Goal: Information Seeking & Learning: Learn about a topic

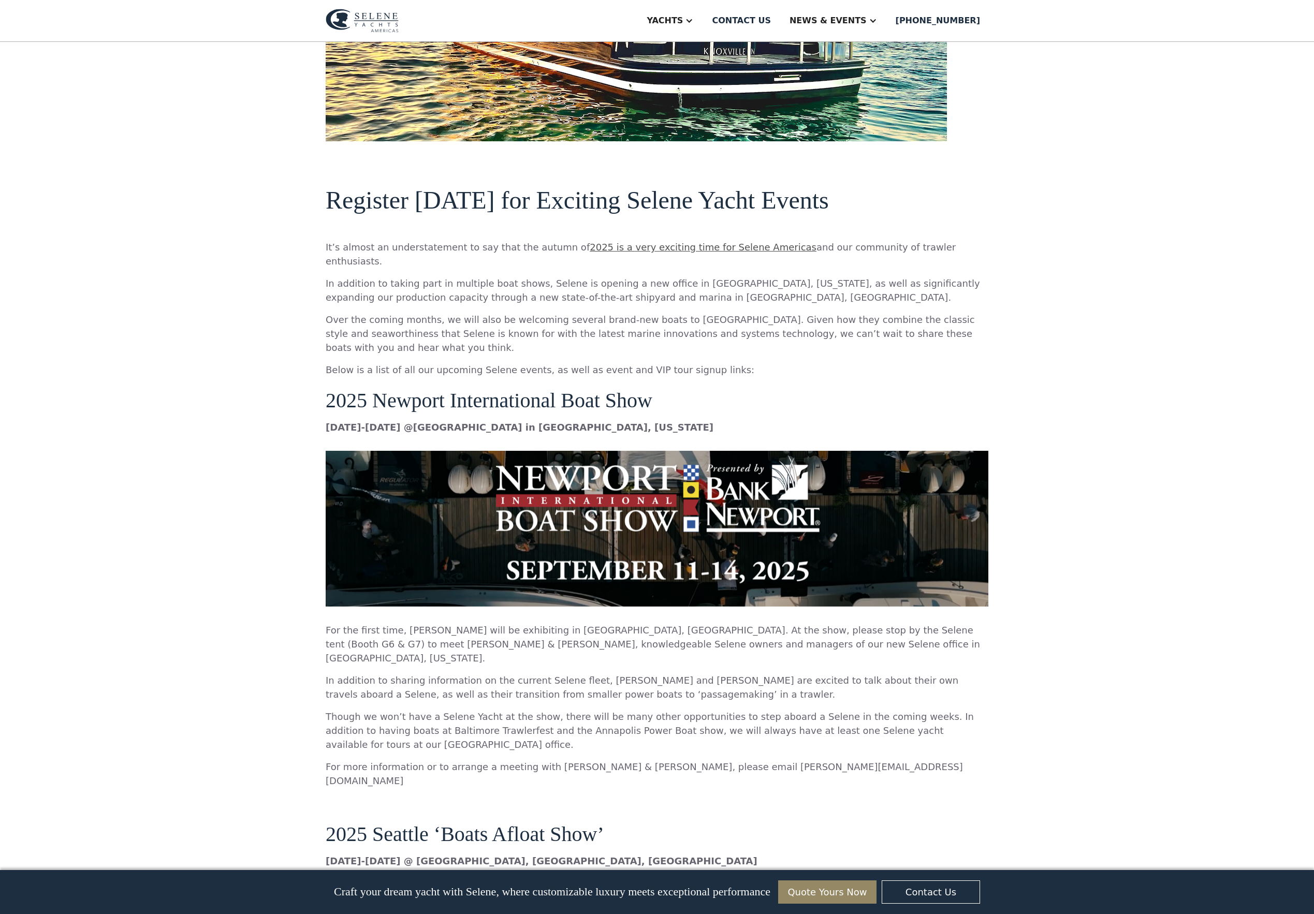
scroll to position [979, 0]
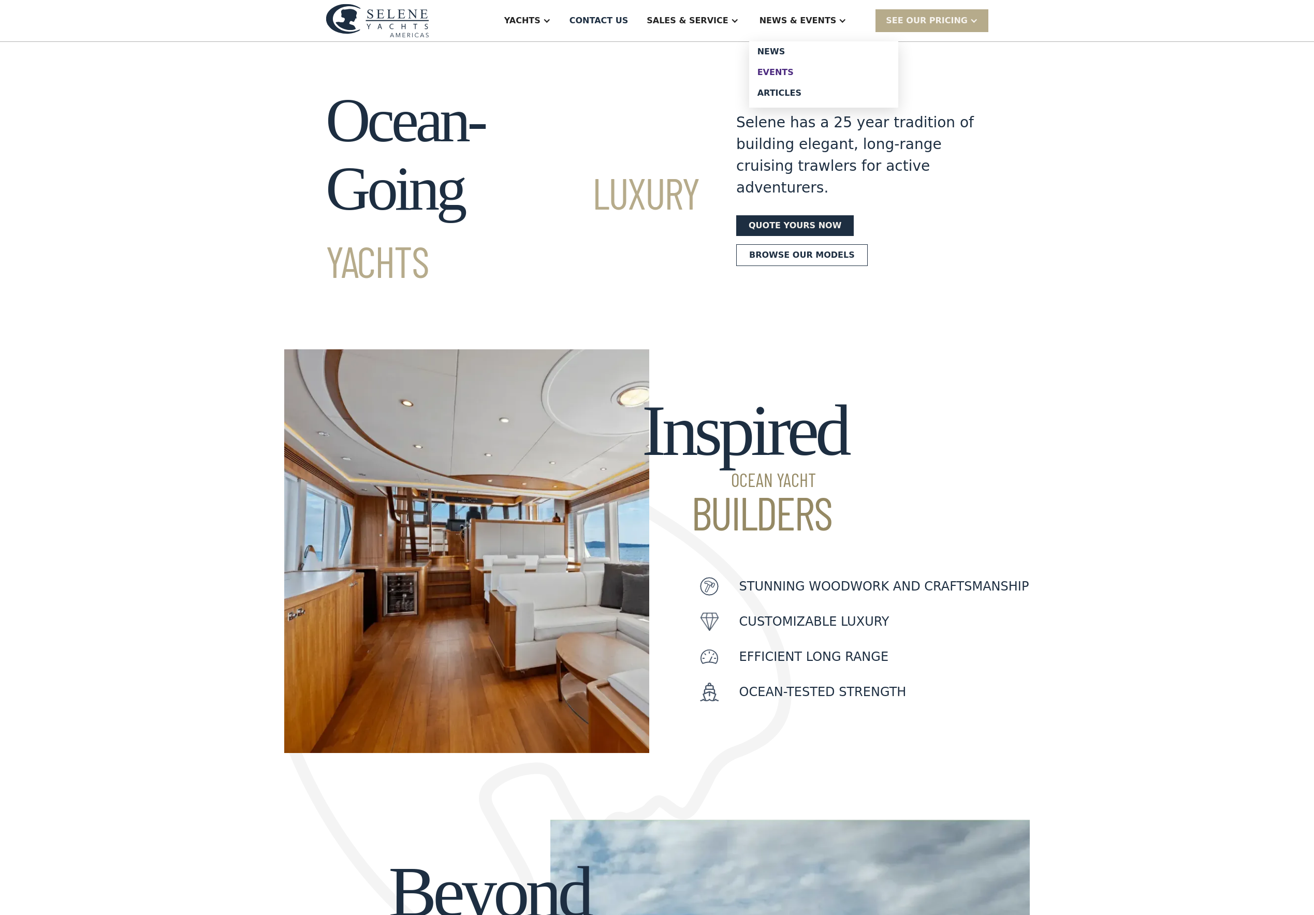
click at [812, 77] on div "Events" at bounding box center [823, 72] width 133 height 8
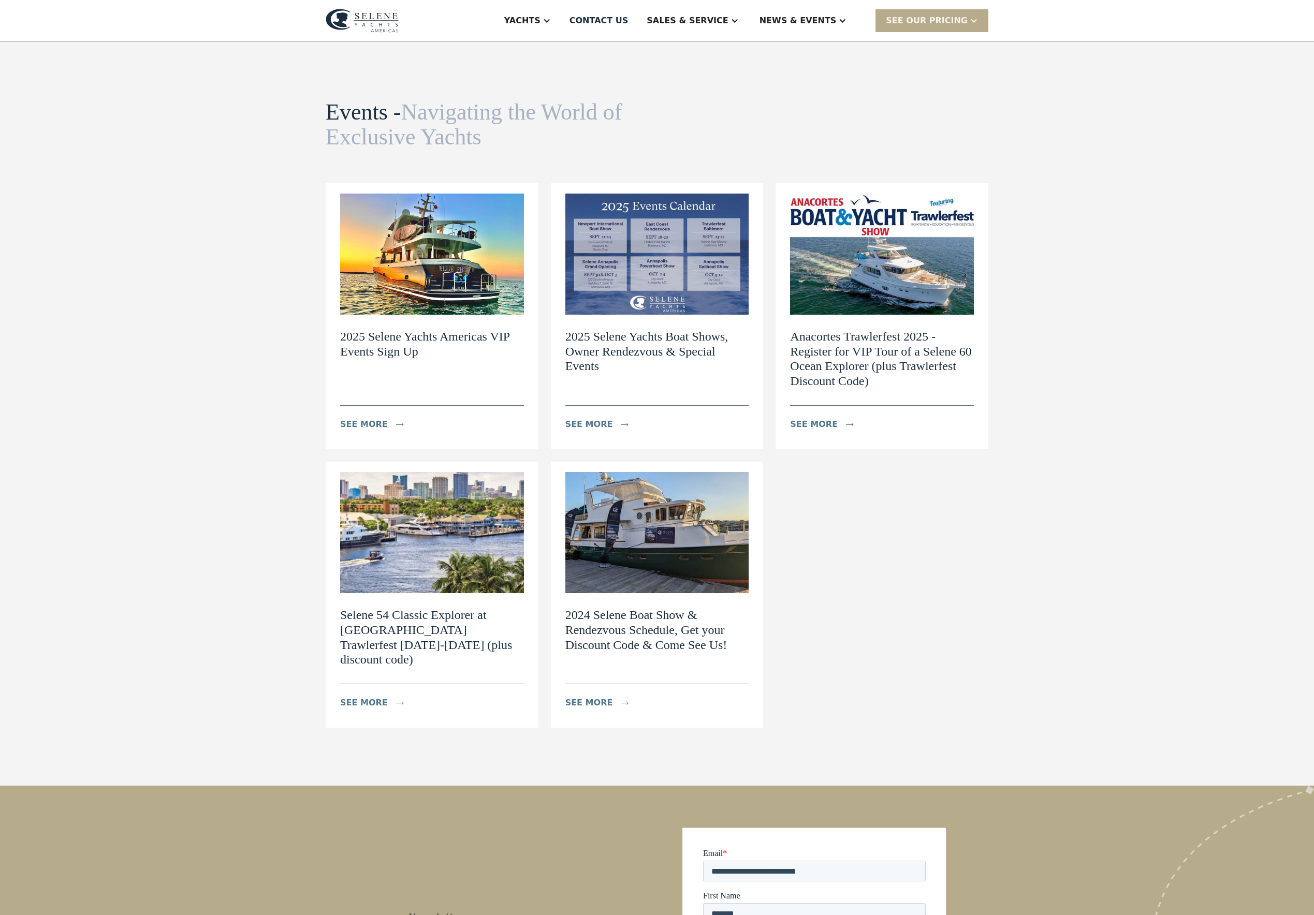
click at [410, 273] on img at bounding box center [432, 254] width 184 height 121
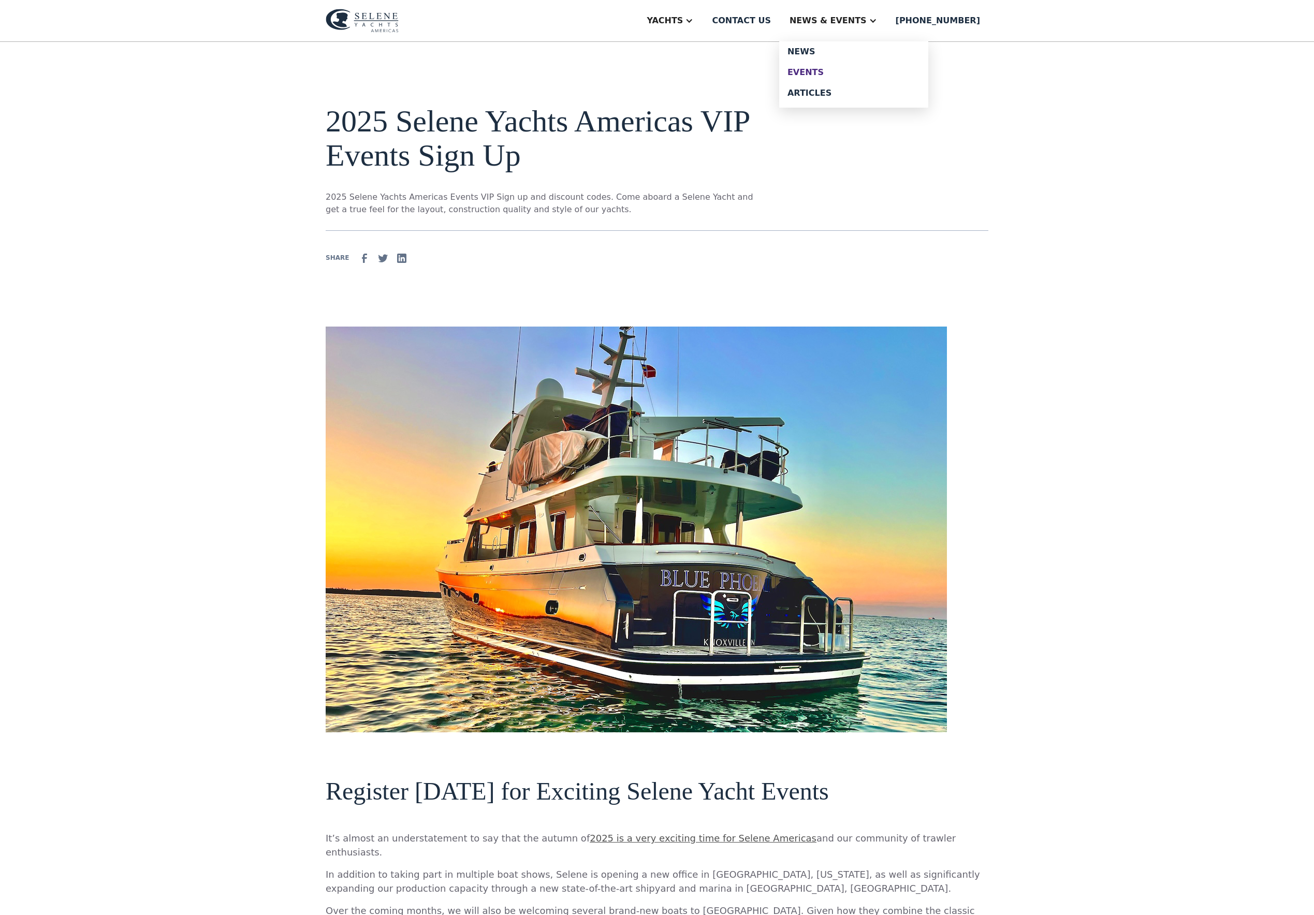
click at [851, 77] on div "Events" at bounding box center [854, 72] width 133 height 8
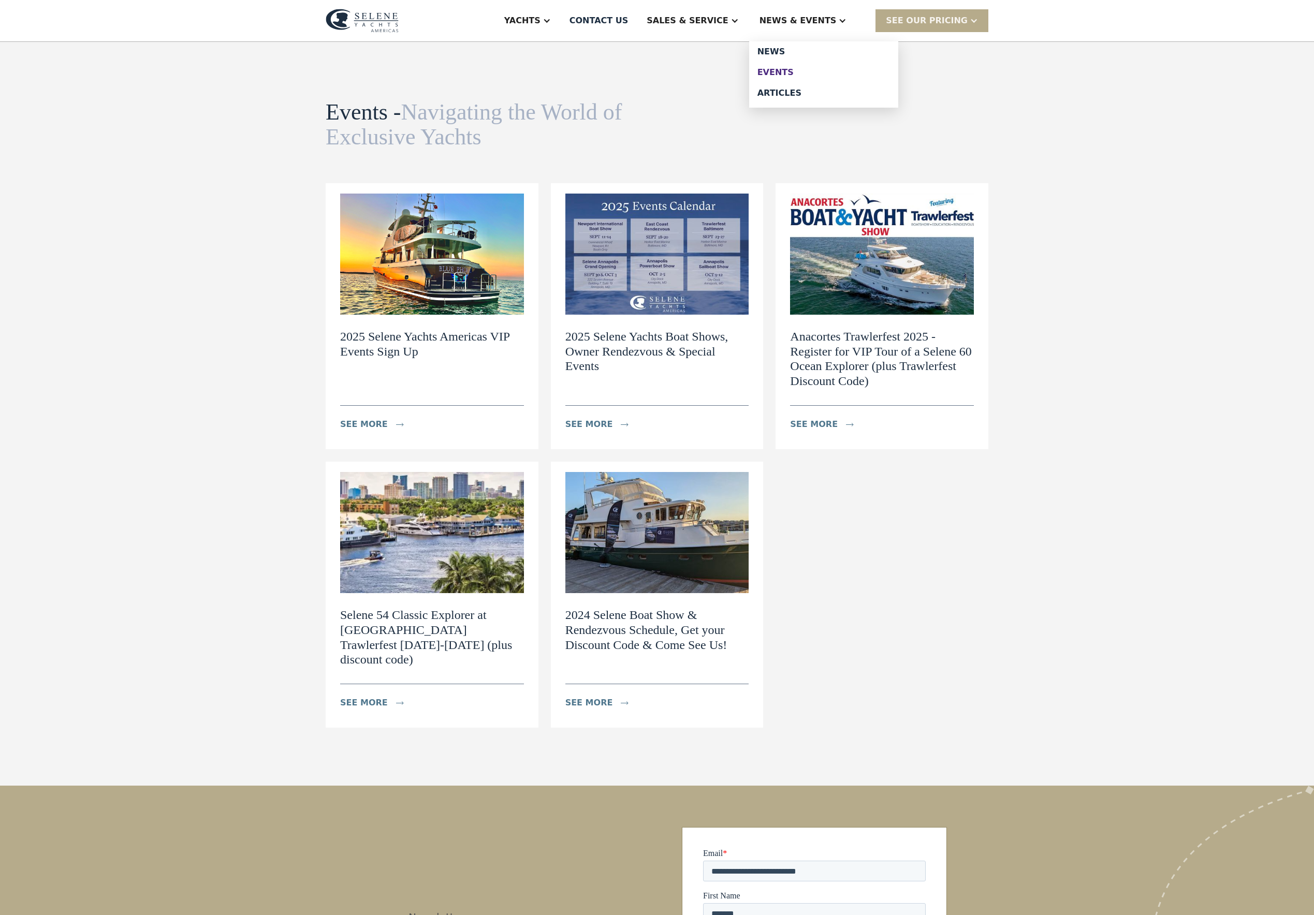
click at [821, 77] on div "Events" at bounding box center [823, 72] width 133 height 8
click at [678, 309] on img at bounding box center [657, 254] width 184 height 121
click at [424, 352] on div "2025 Selene Yachts Americas VIP Events Sign Up see more" at bounding box center [432, 375] width 184 height 120
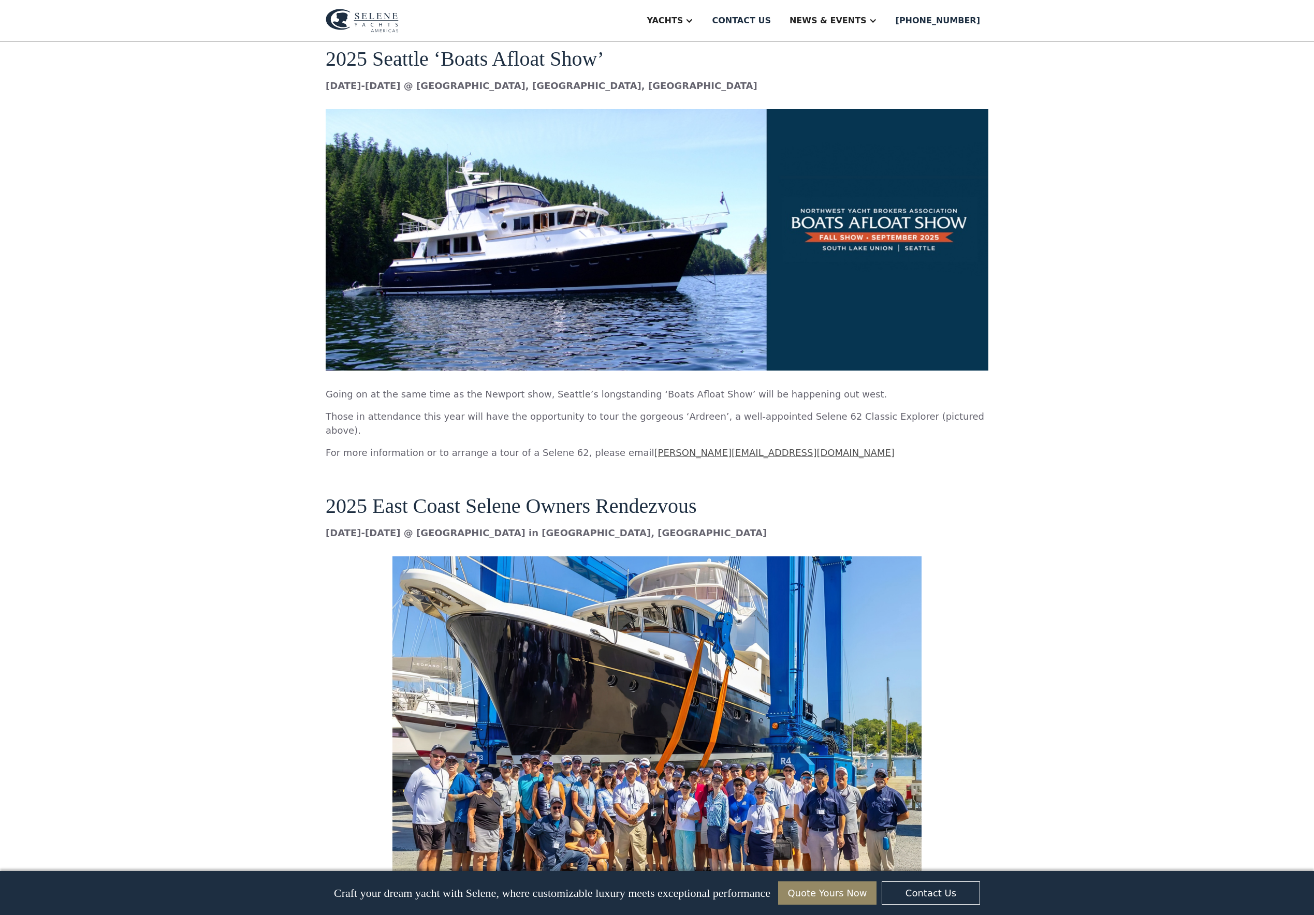
scroll to position [1431, 0]
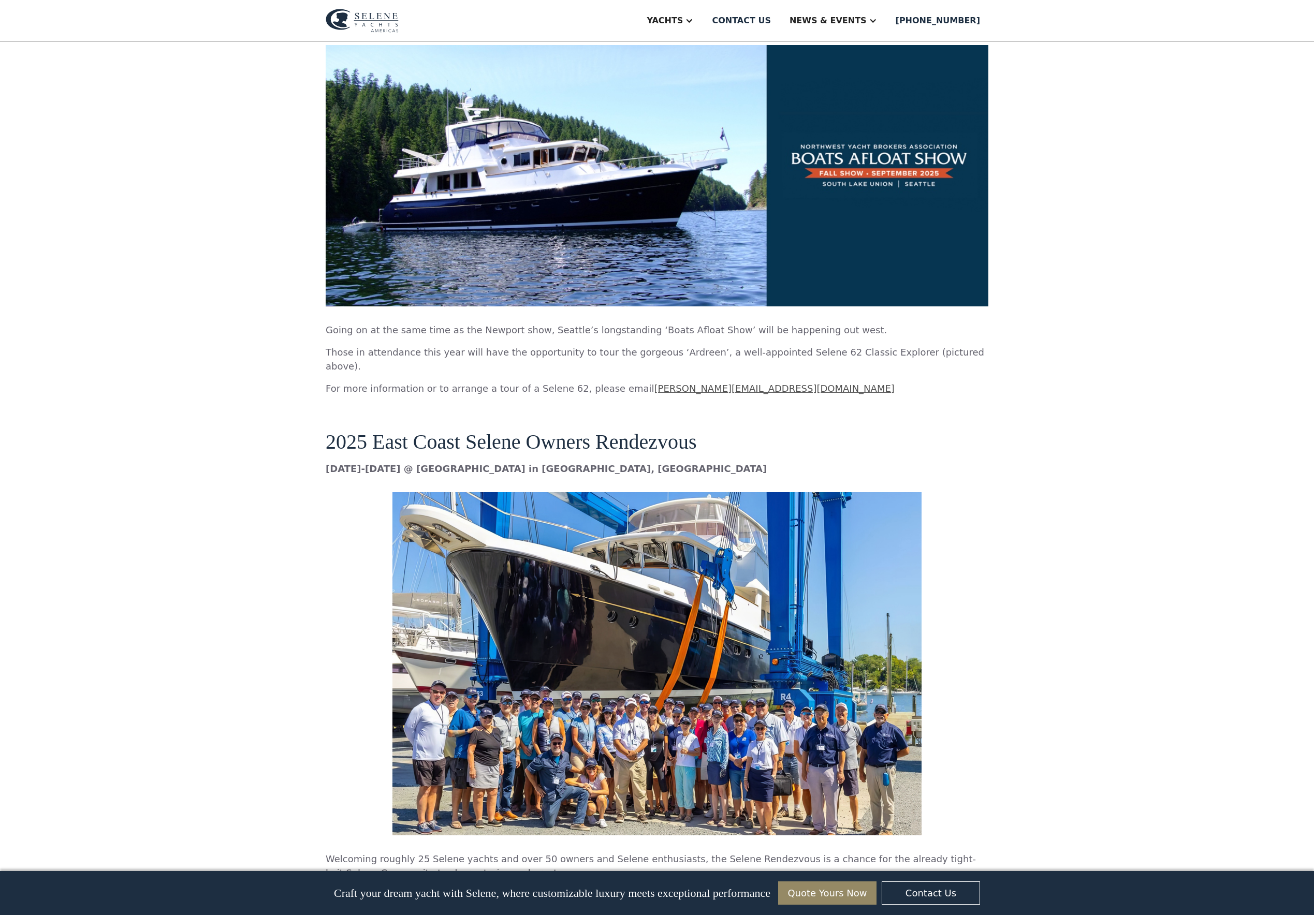
click at [679, 394] on link "patrick@seleneamericas.com" at bounding box center [774, 388] width 240 height 11
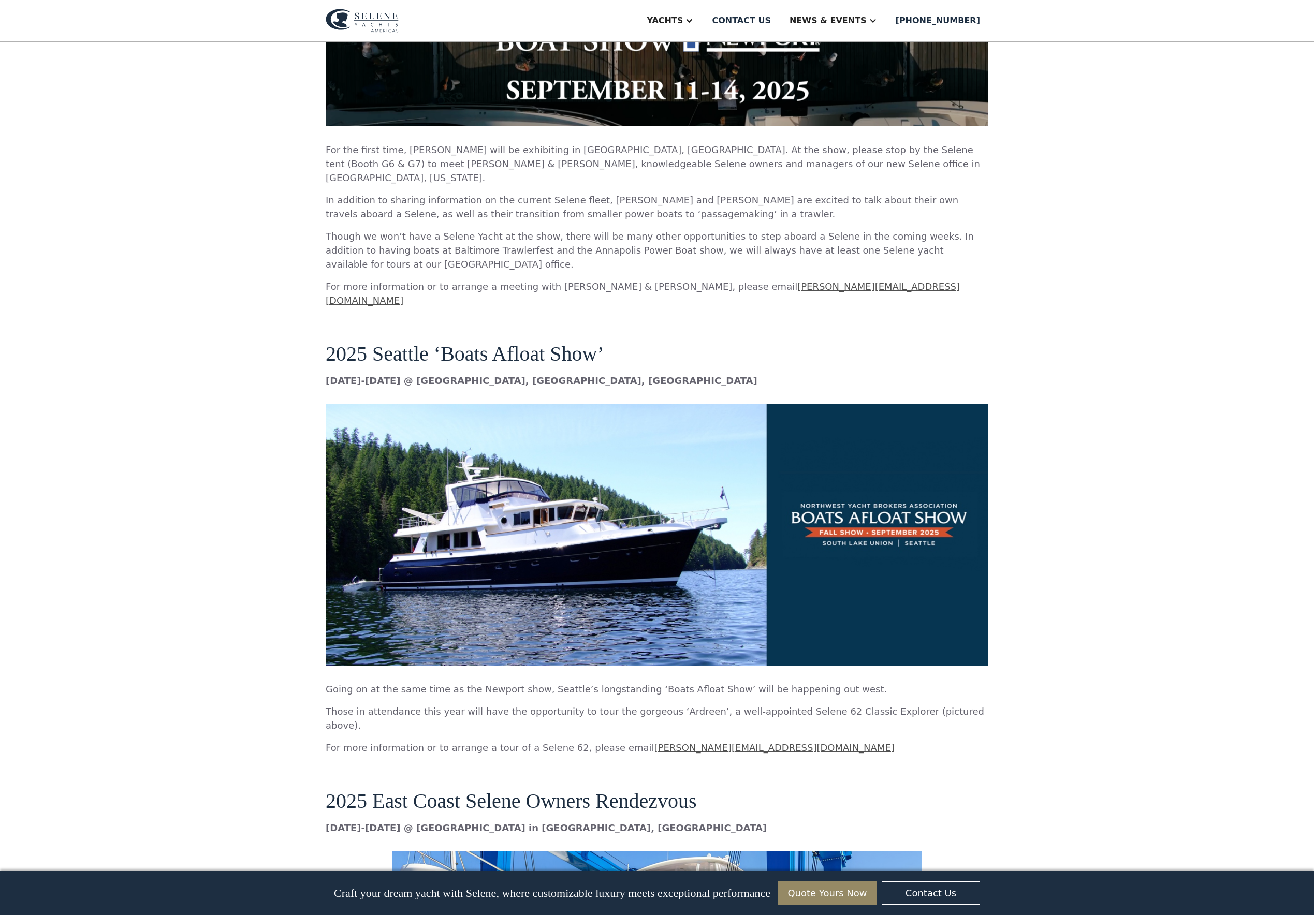
scroll to position [908, 0]
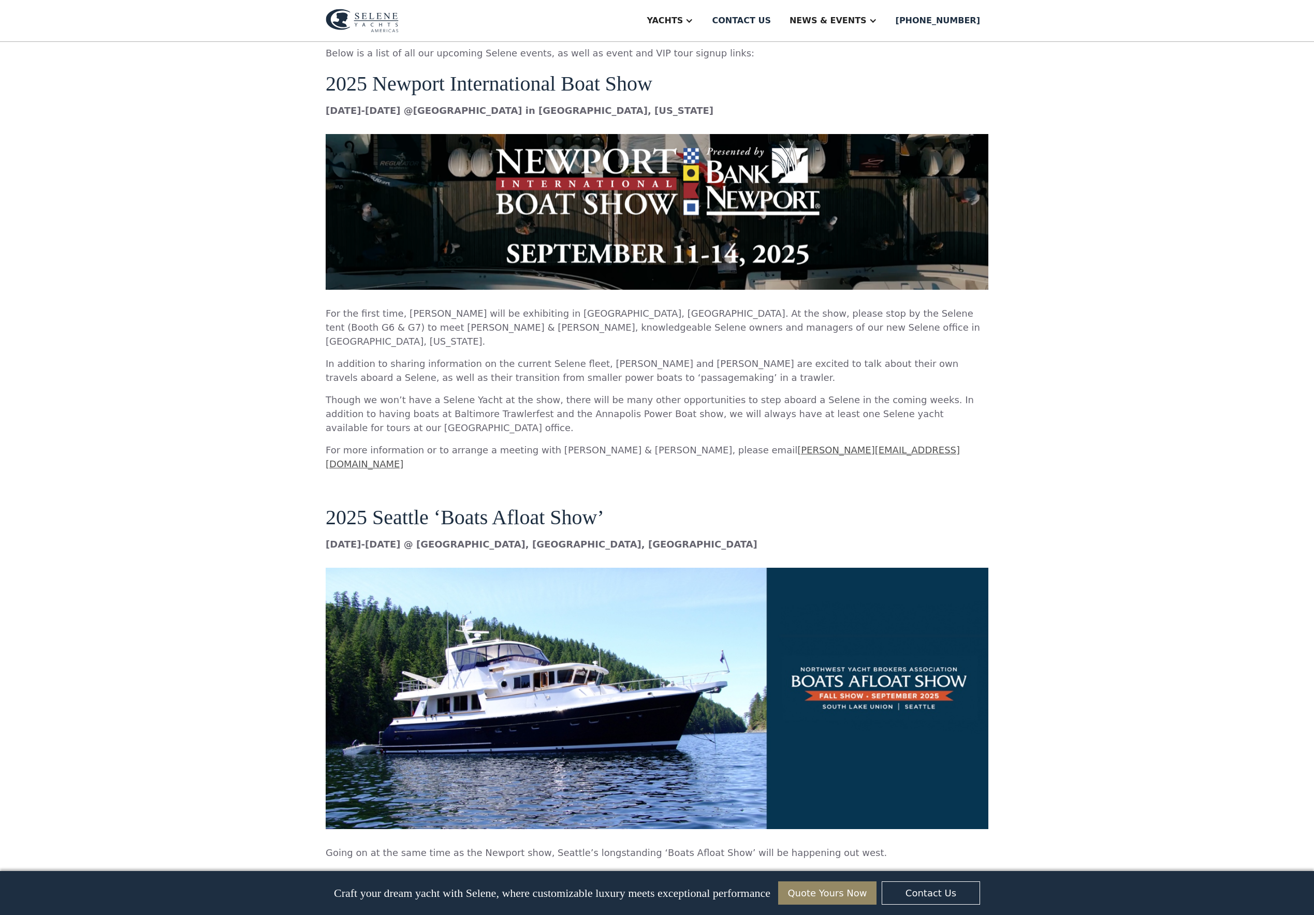
click at [662, 249] on img at bounding box center [657, 211] width 663 height 155
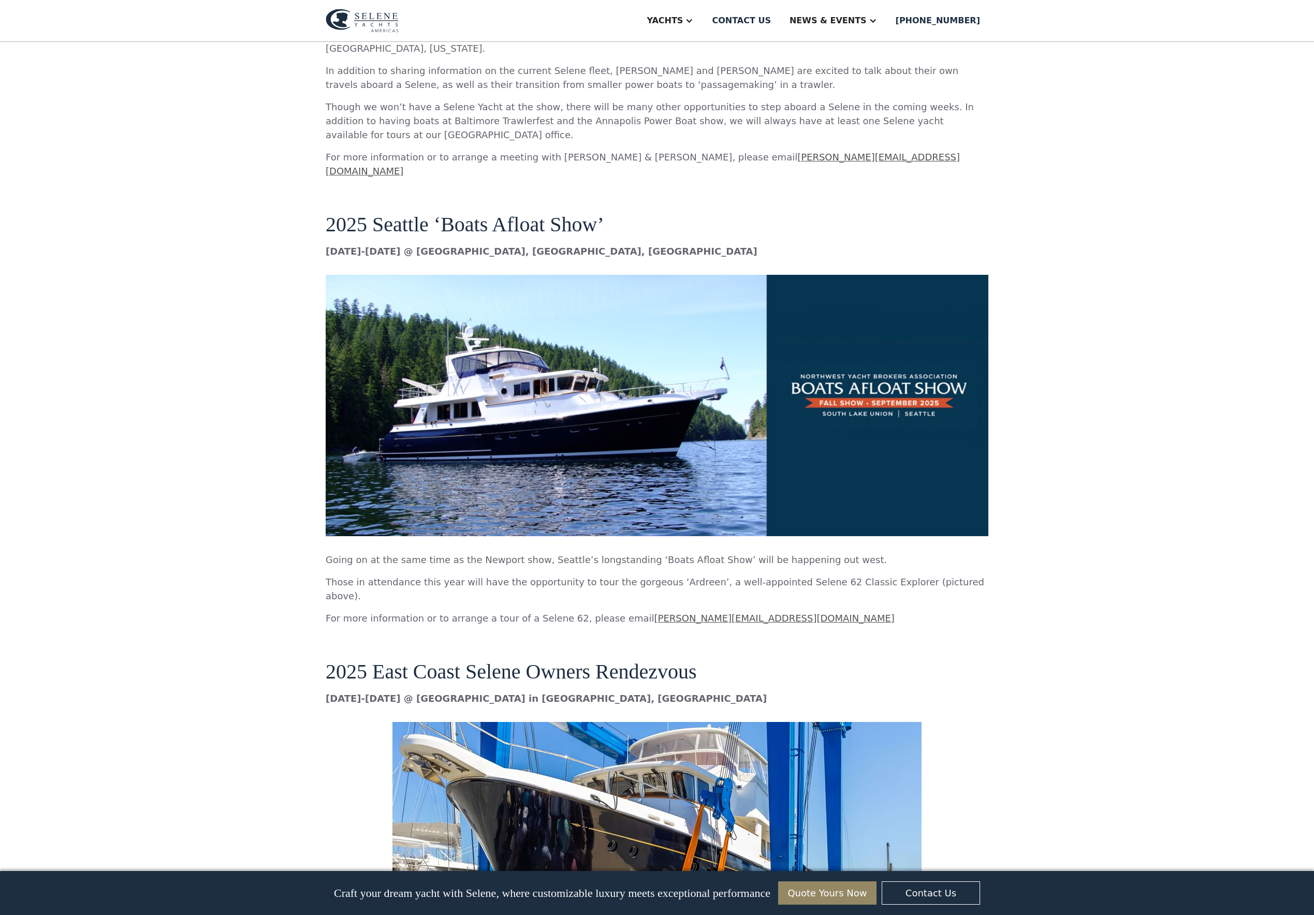
scroll to position [1300, 0]
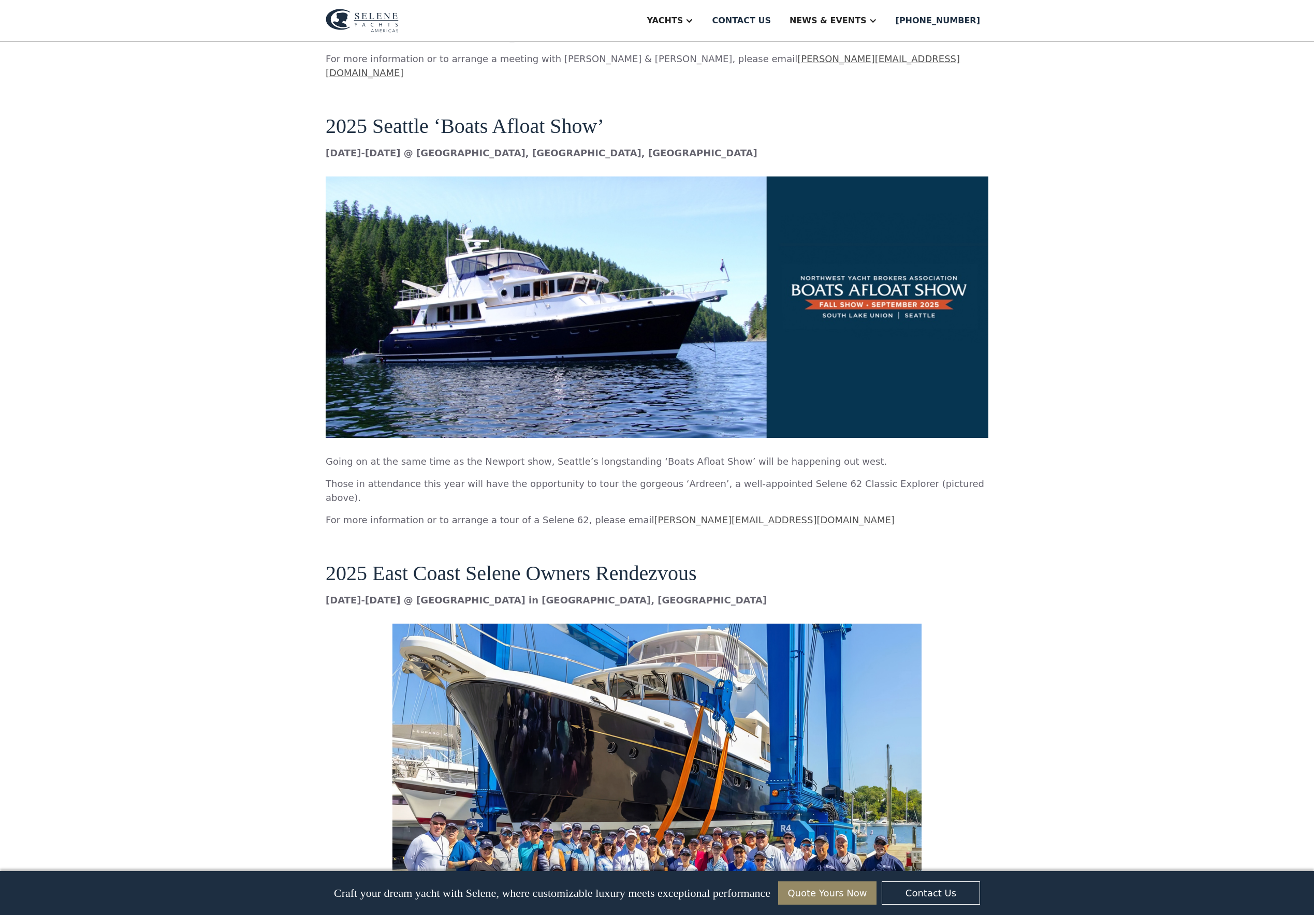
click at [673, 345] on img at bounding box center [657, 307] width 663 height 261
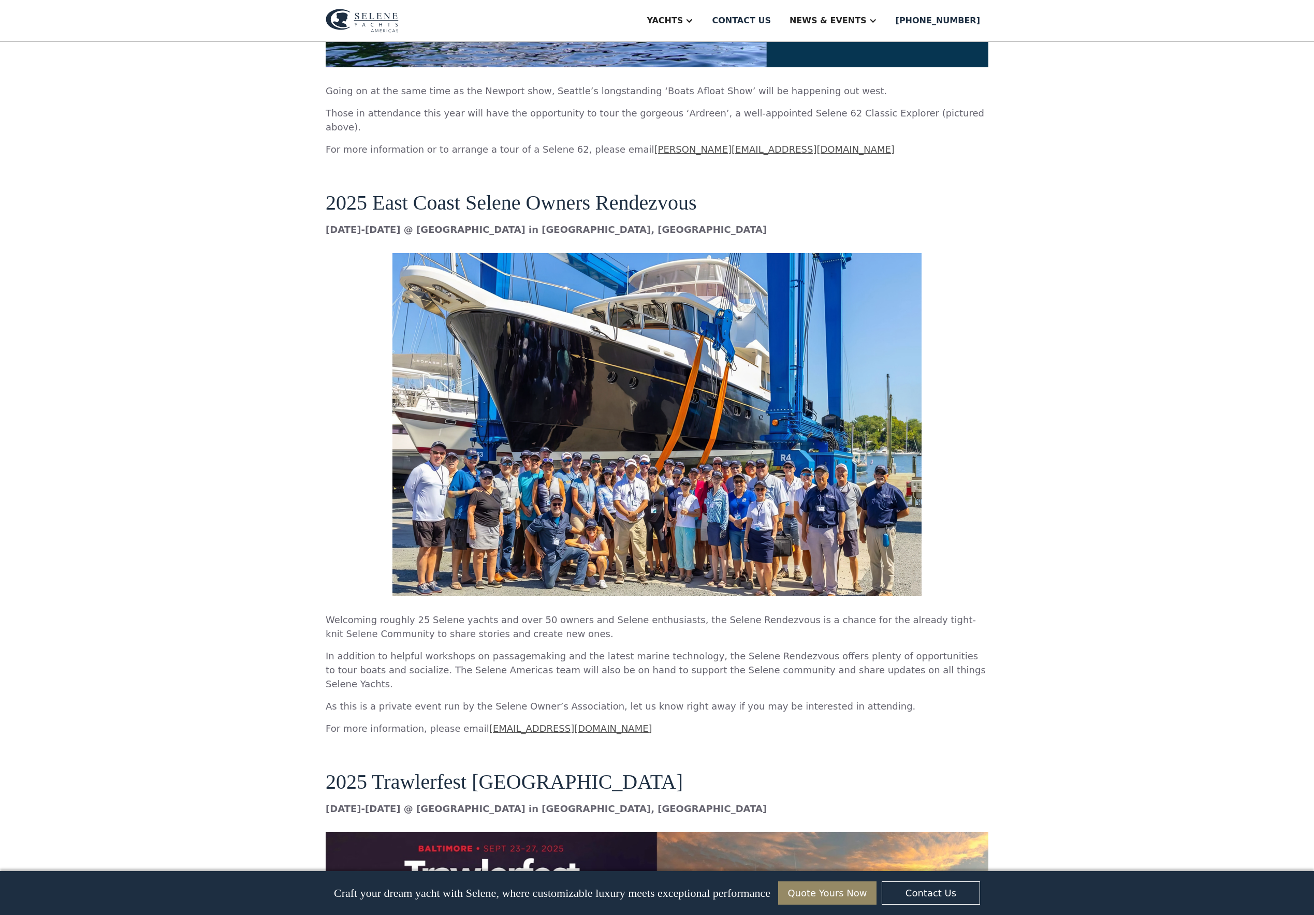
scroll to position [1791, 0]
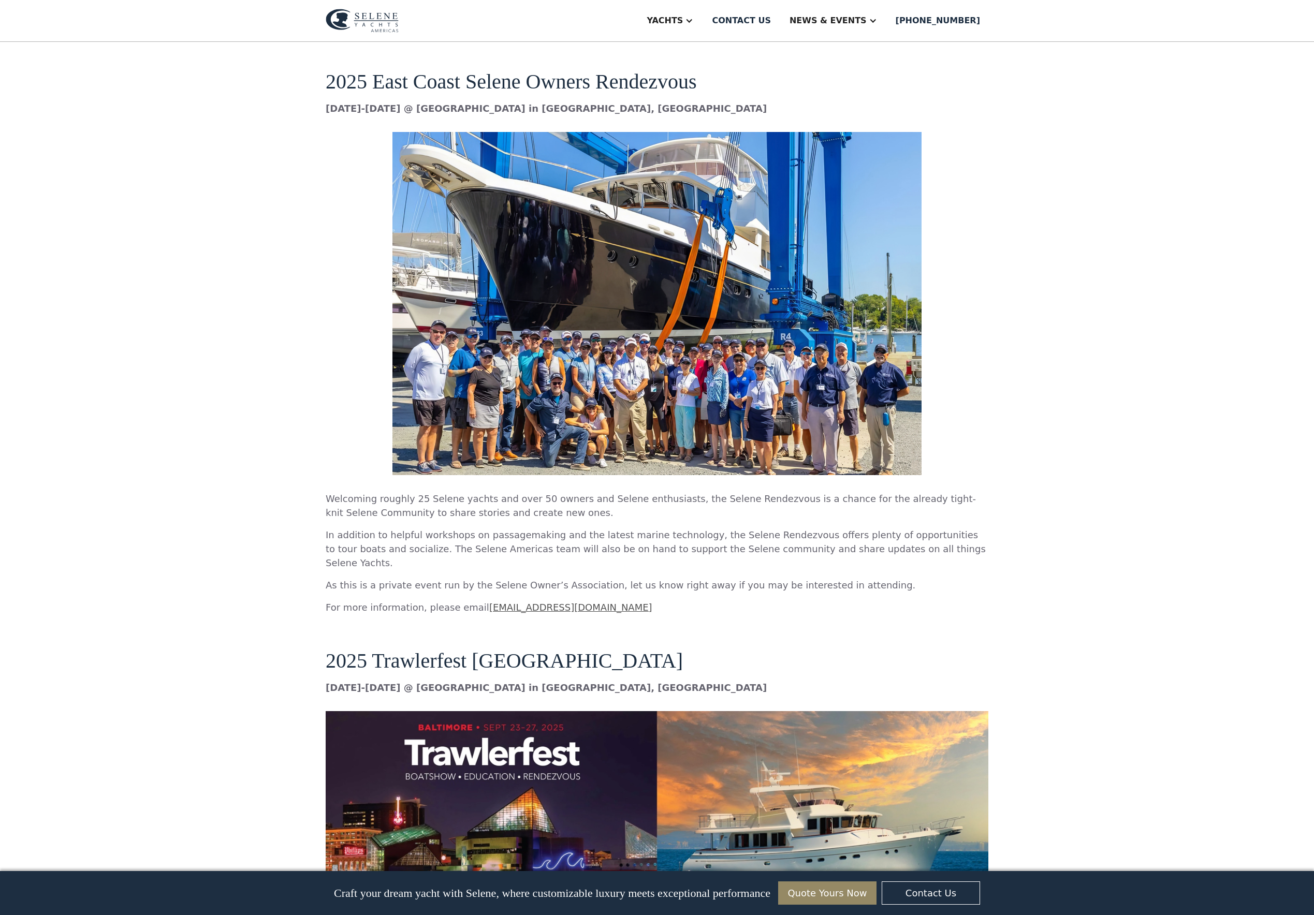
click at [678, 263] on img at bounding box center [656, 303] width 529 height 343
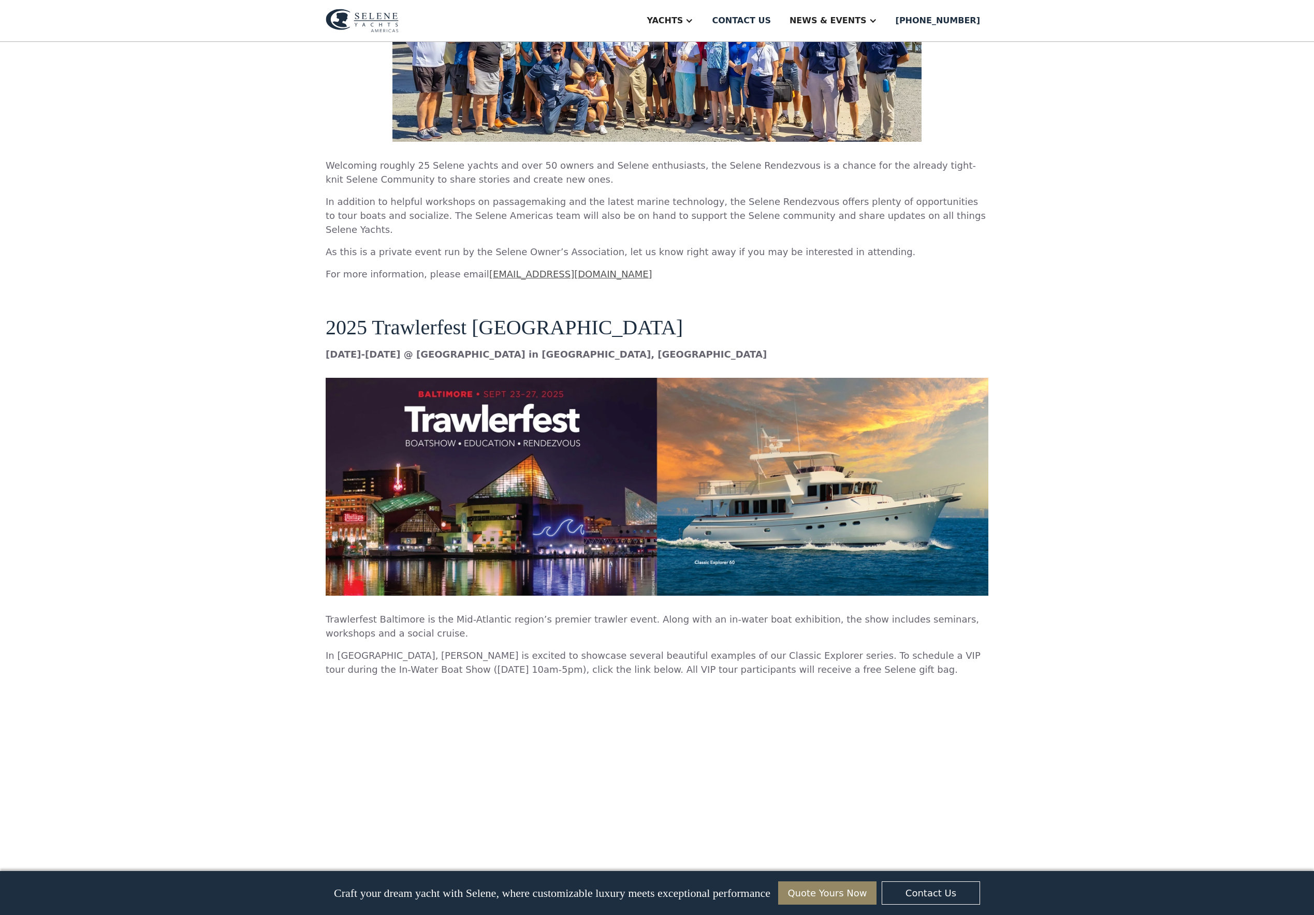
scroll to position [2279, 0]
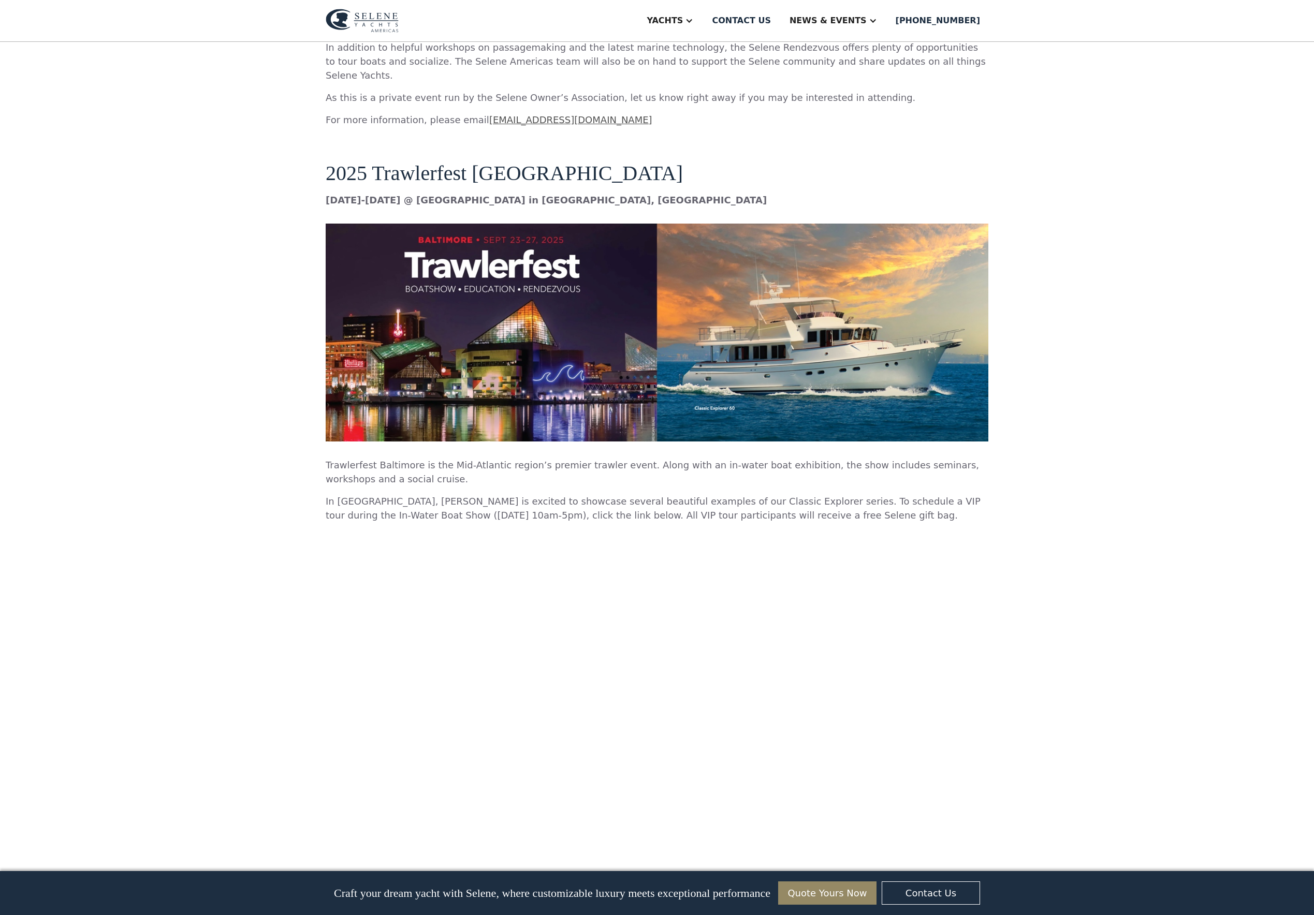
click at [673, 356] on img at bounding box center [657, 333] width 663 height 218
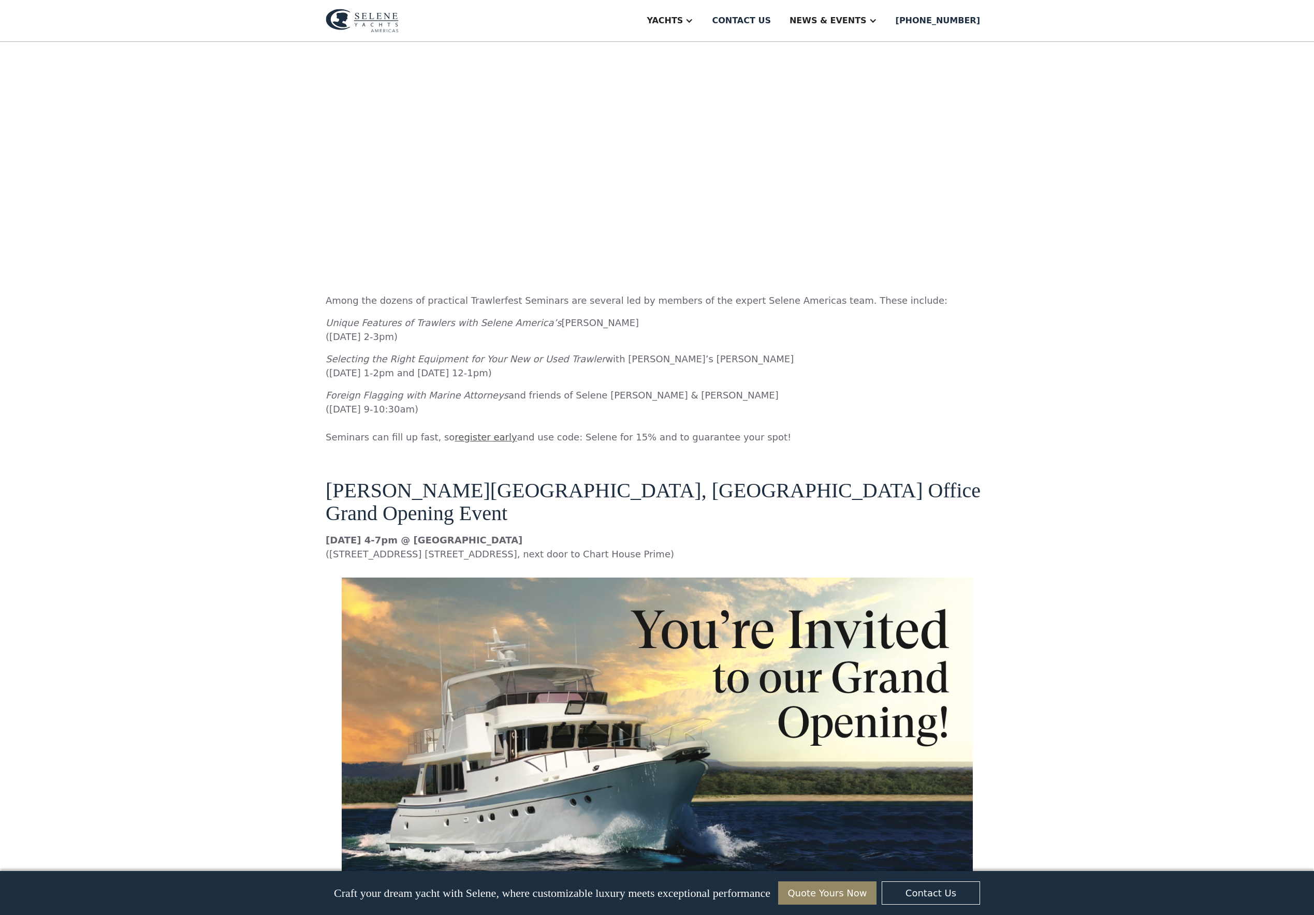
scroll to position [3264, 0]
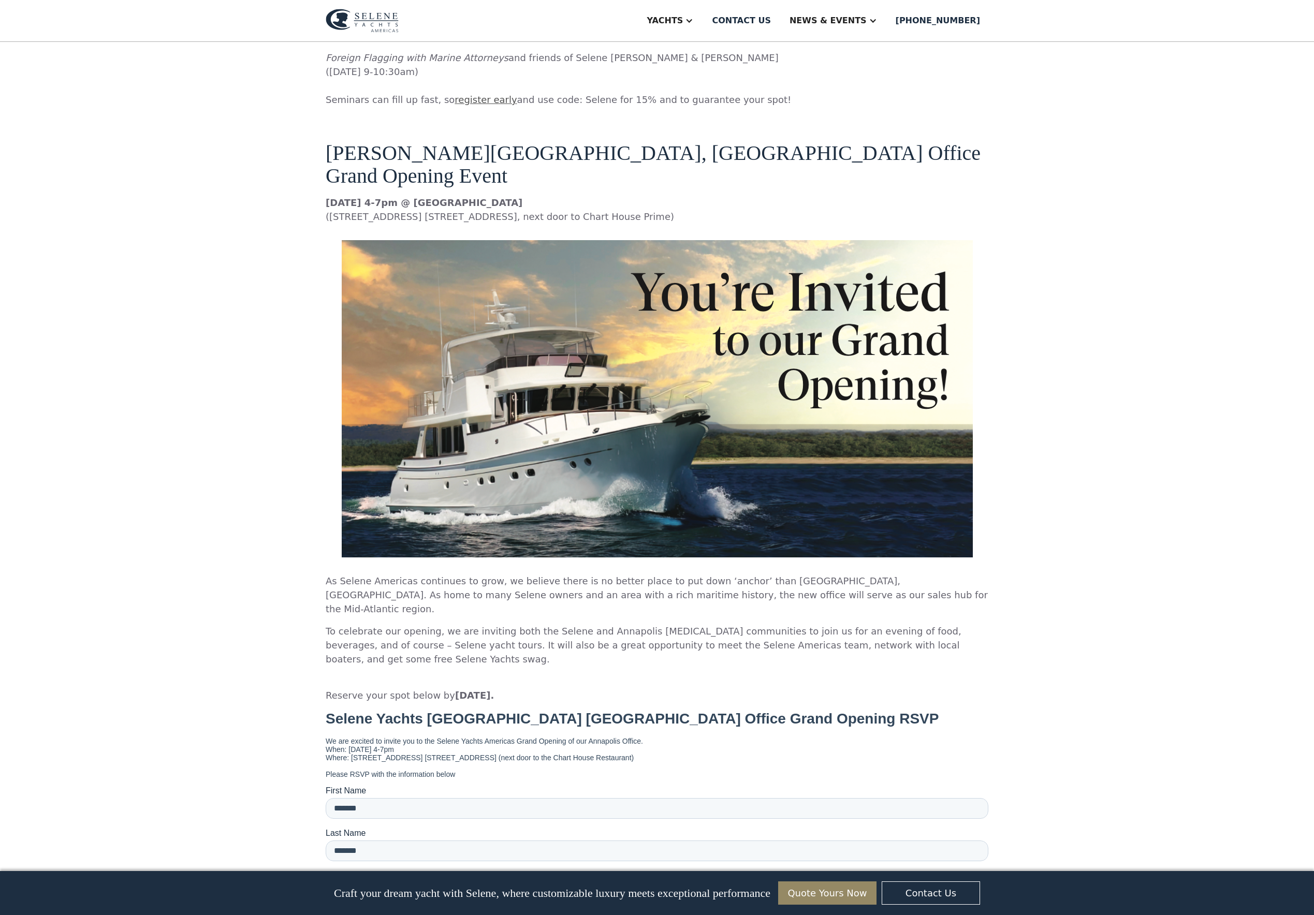
click at [608, 330] on img at bounding box center [657, 398] width 631 height 317
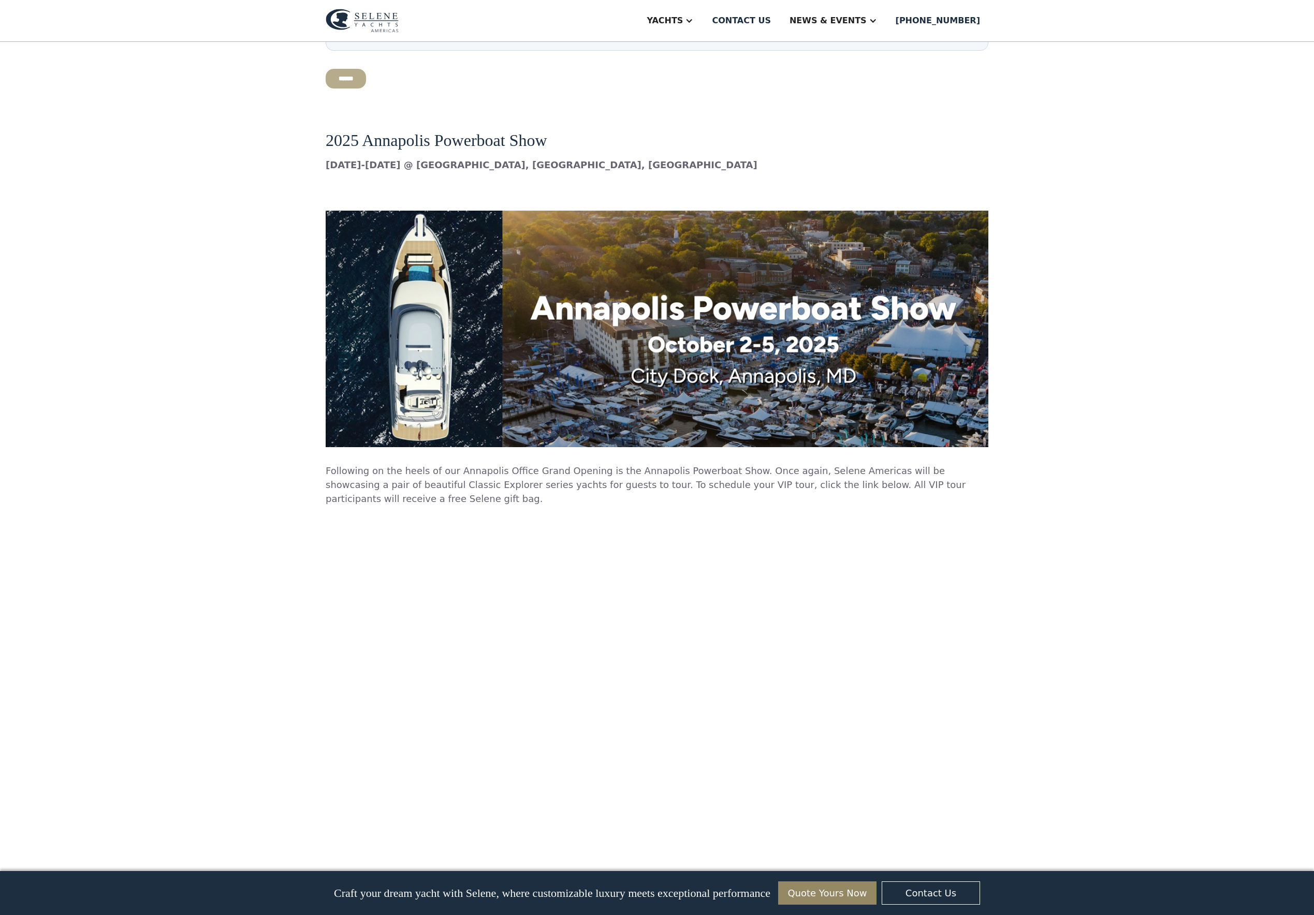
scroll to position [4375, 0]
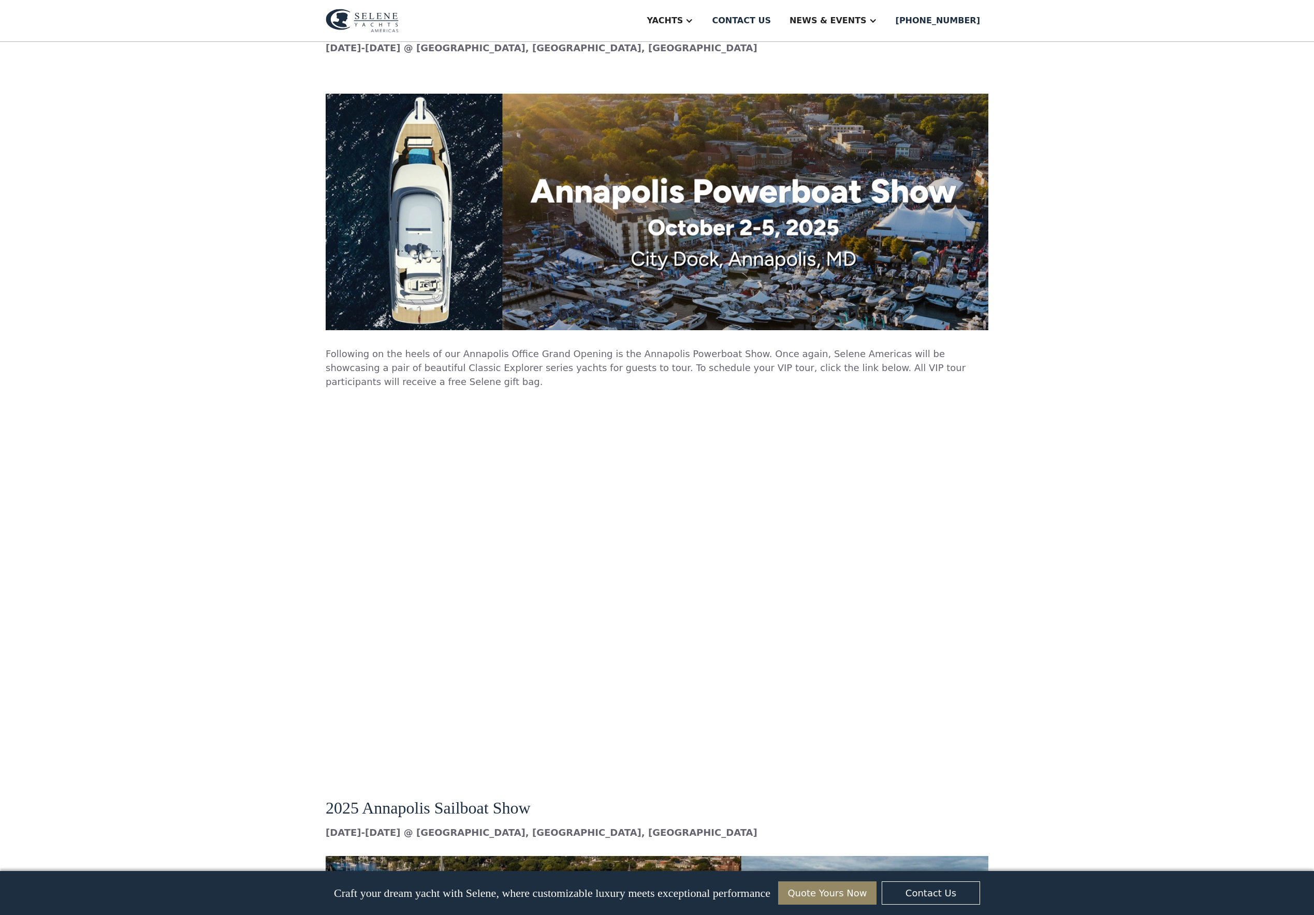
click at [599, 283] on img at bounding box center [657, 212] width 663 height 237
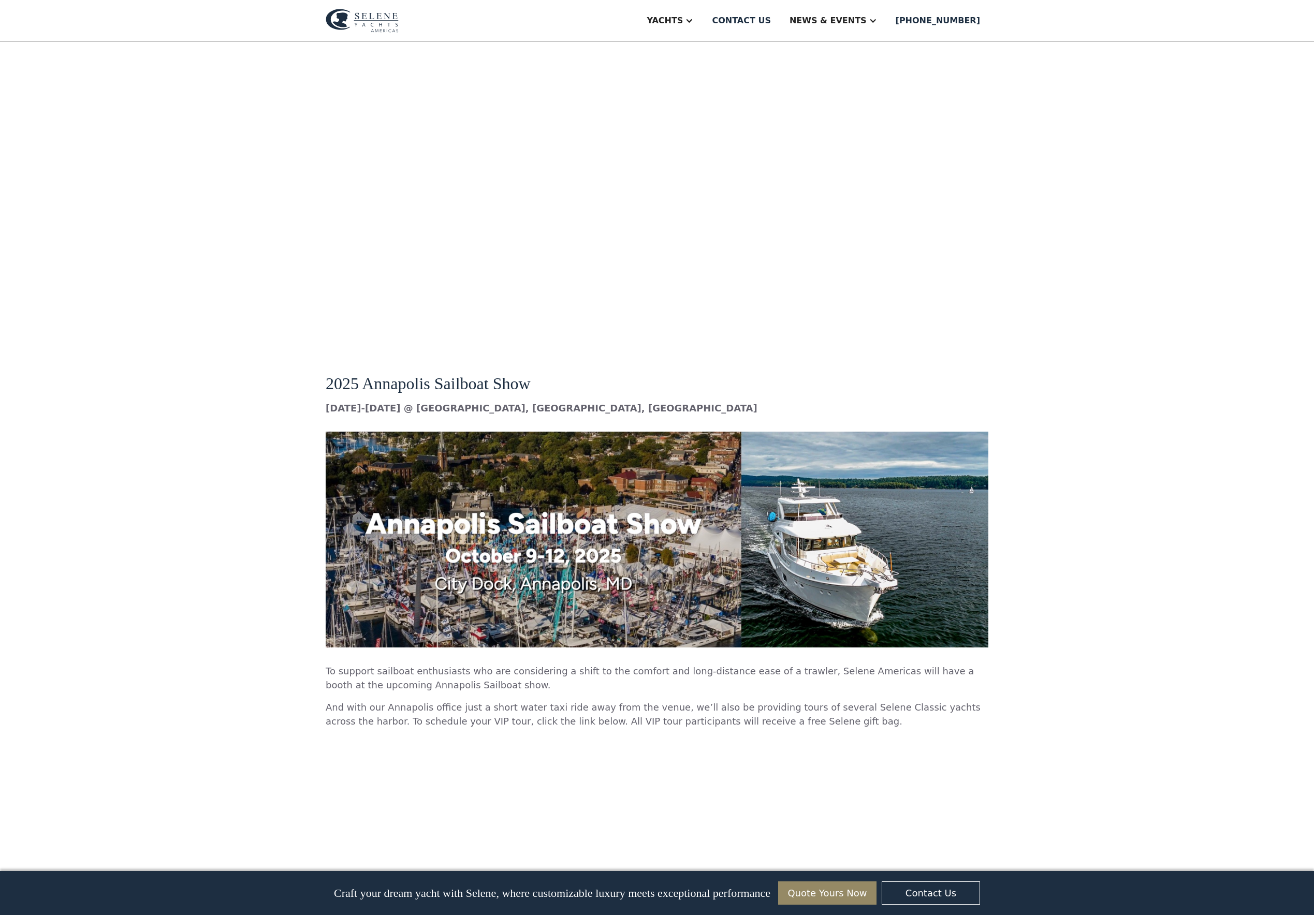
scroll to position [4864, 0]
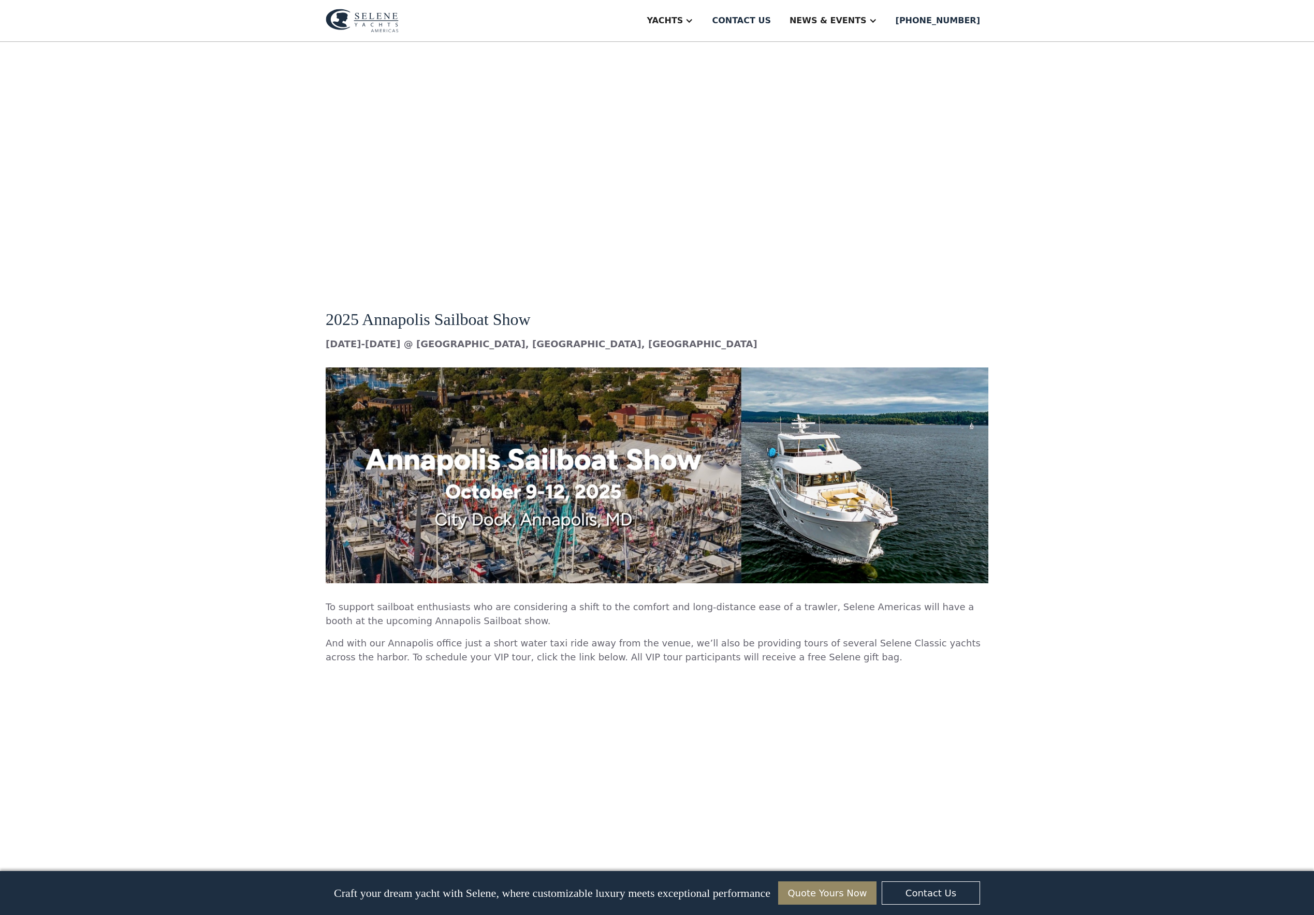
click at [735, 466] on img at bounding box center [657, 475] width 663 height 215
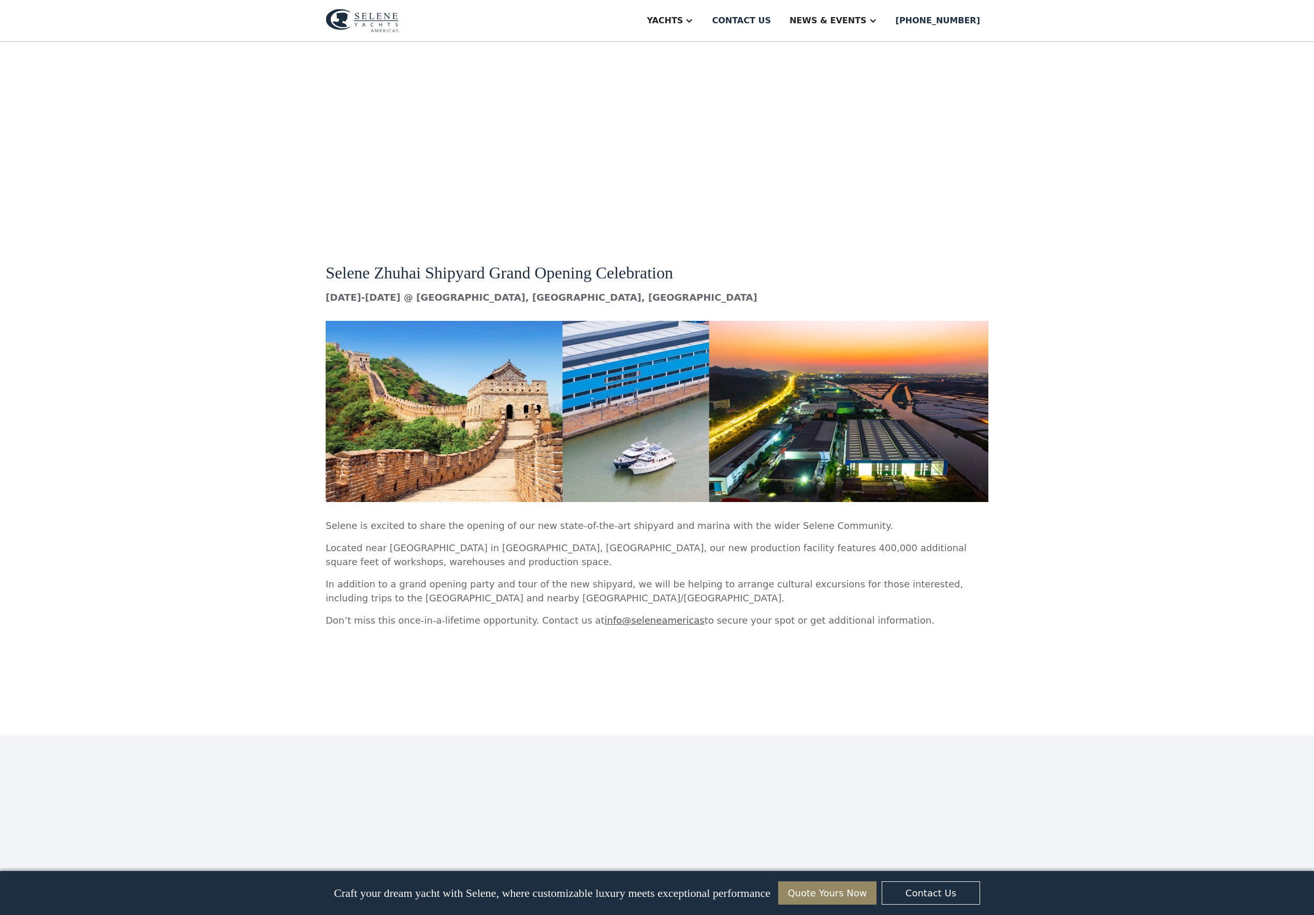
scroll to position [5768, 0]
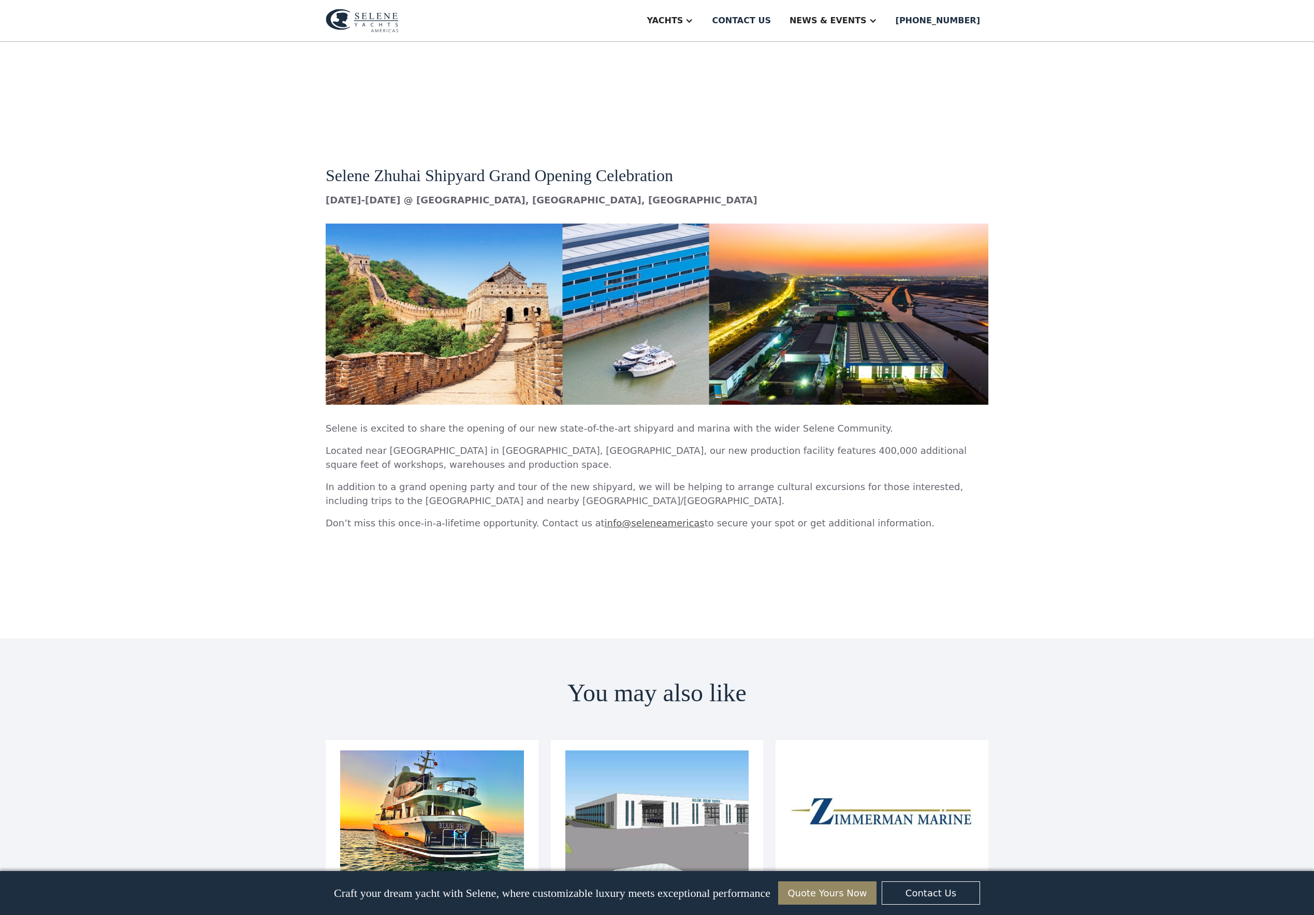
click at [689, 296] on img at bounding box center [657, 314] width 663 height 181
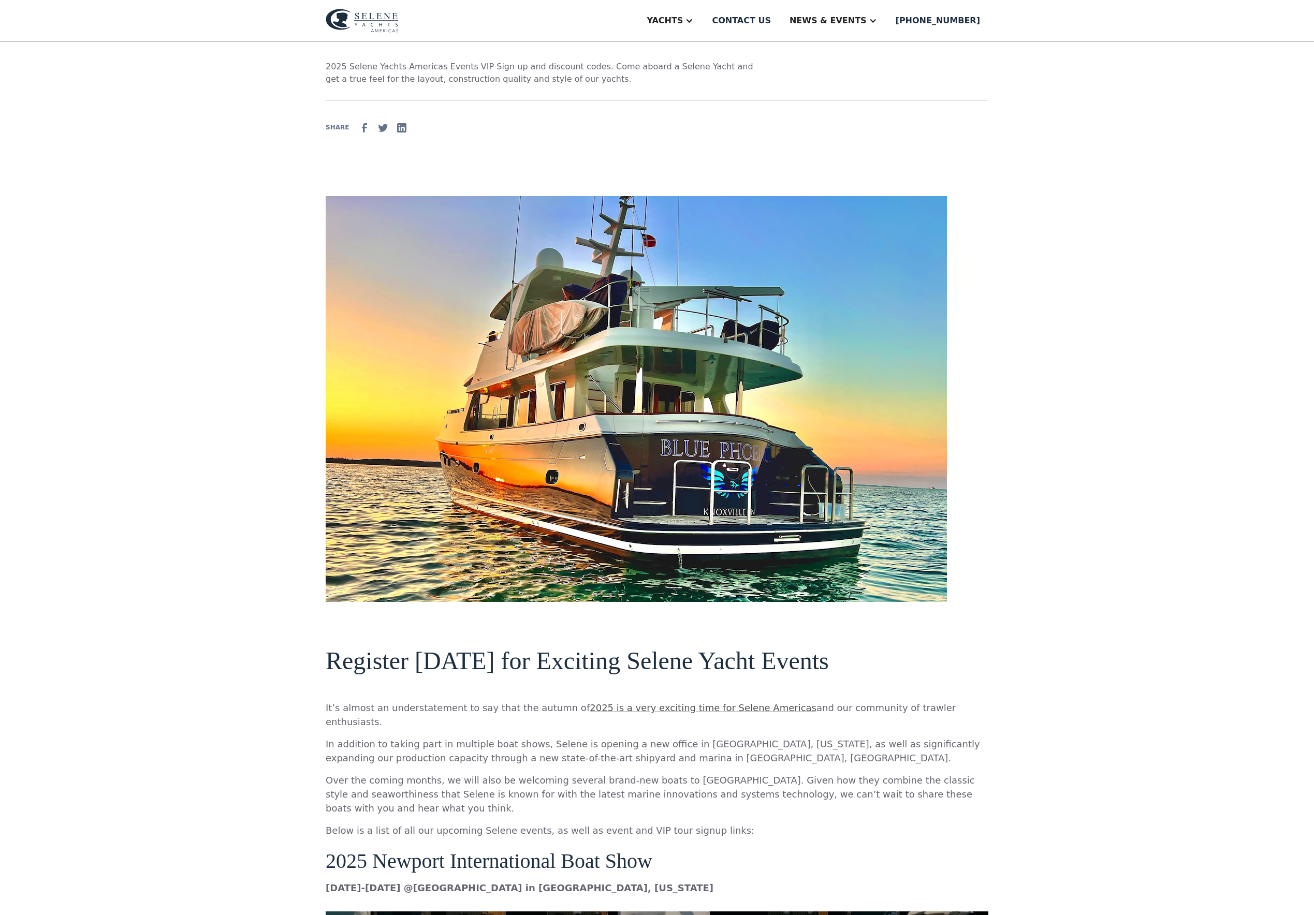
scroll to position [0, 0]
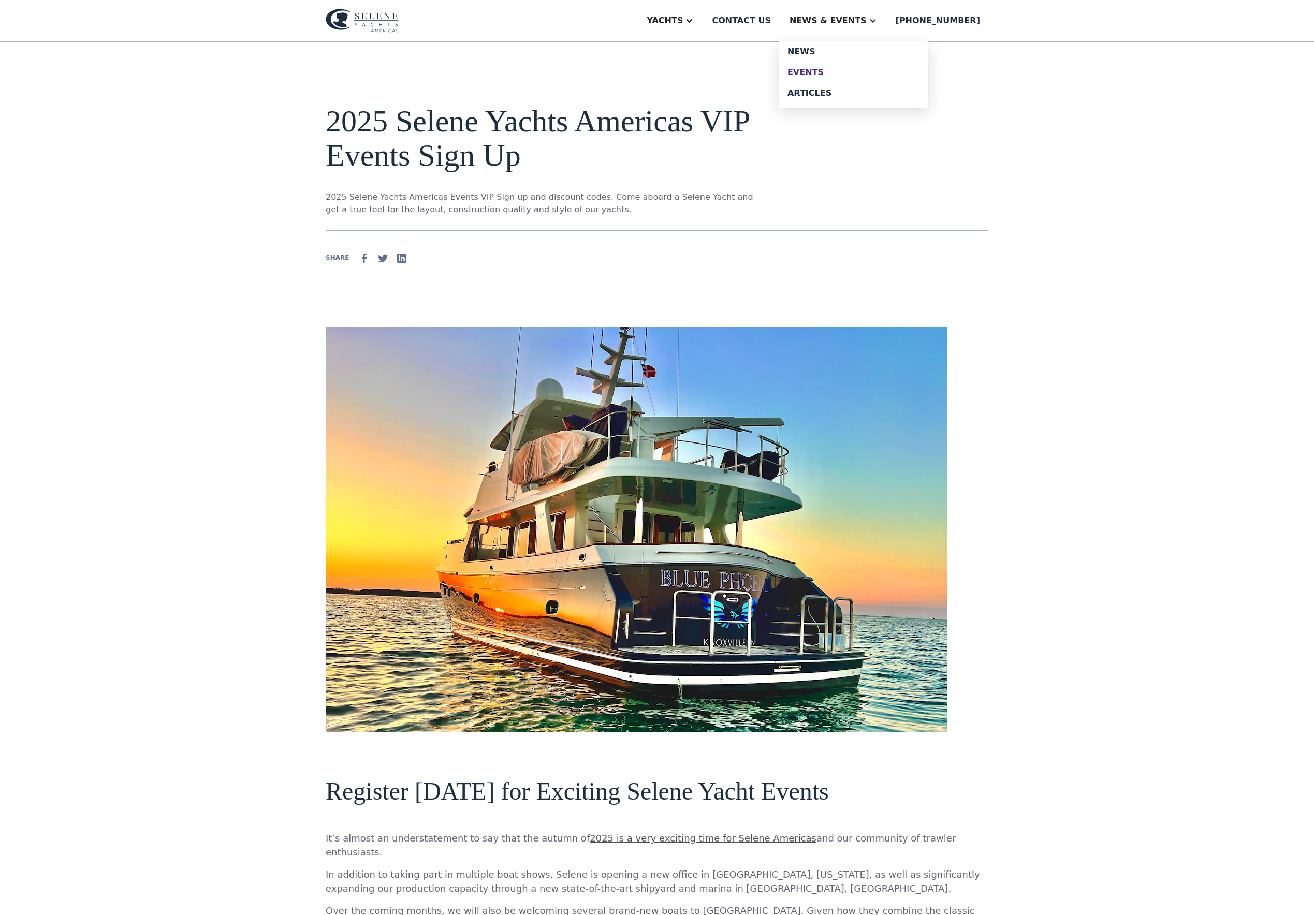
click at [847, 77] on div "Events" at bounding box center [854, 72] width 133 height 8
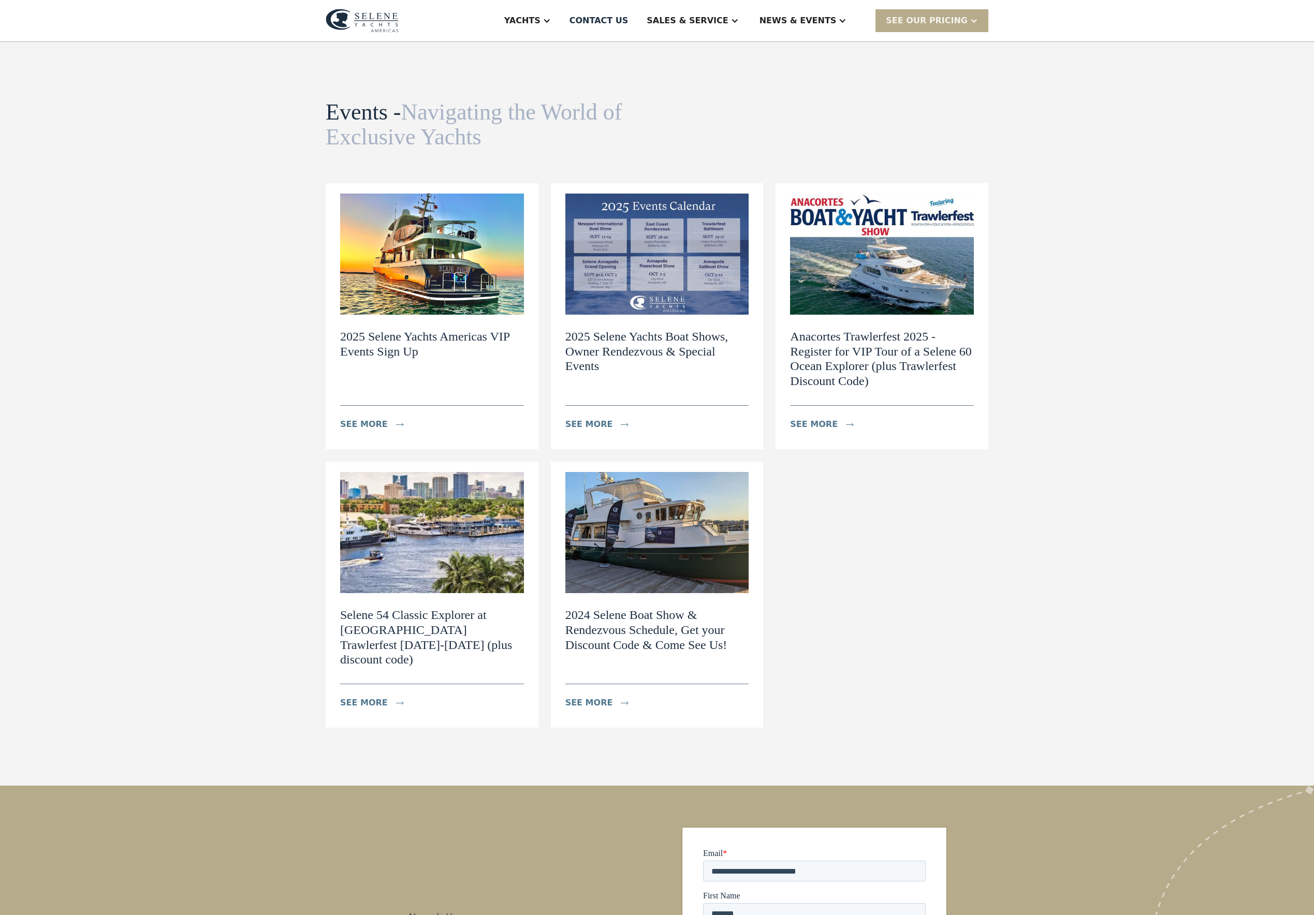
click at [397, 299] on img at bounding box center [432, 254] width 184 height 121
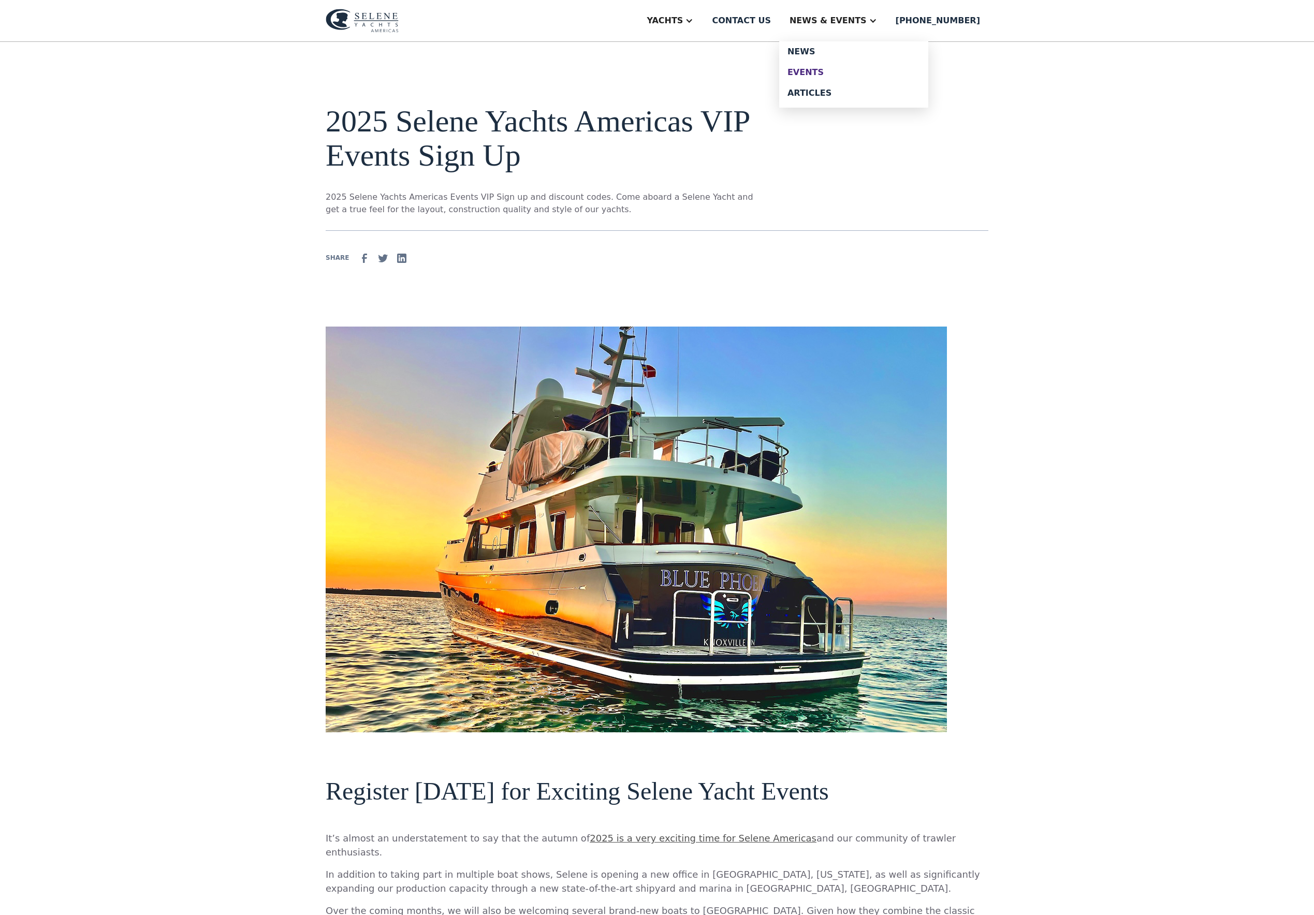
click at [842, 77] on div "Events" at bounding box center [854, 72] width 133 height 8
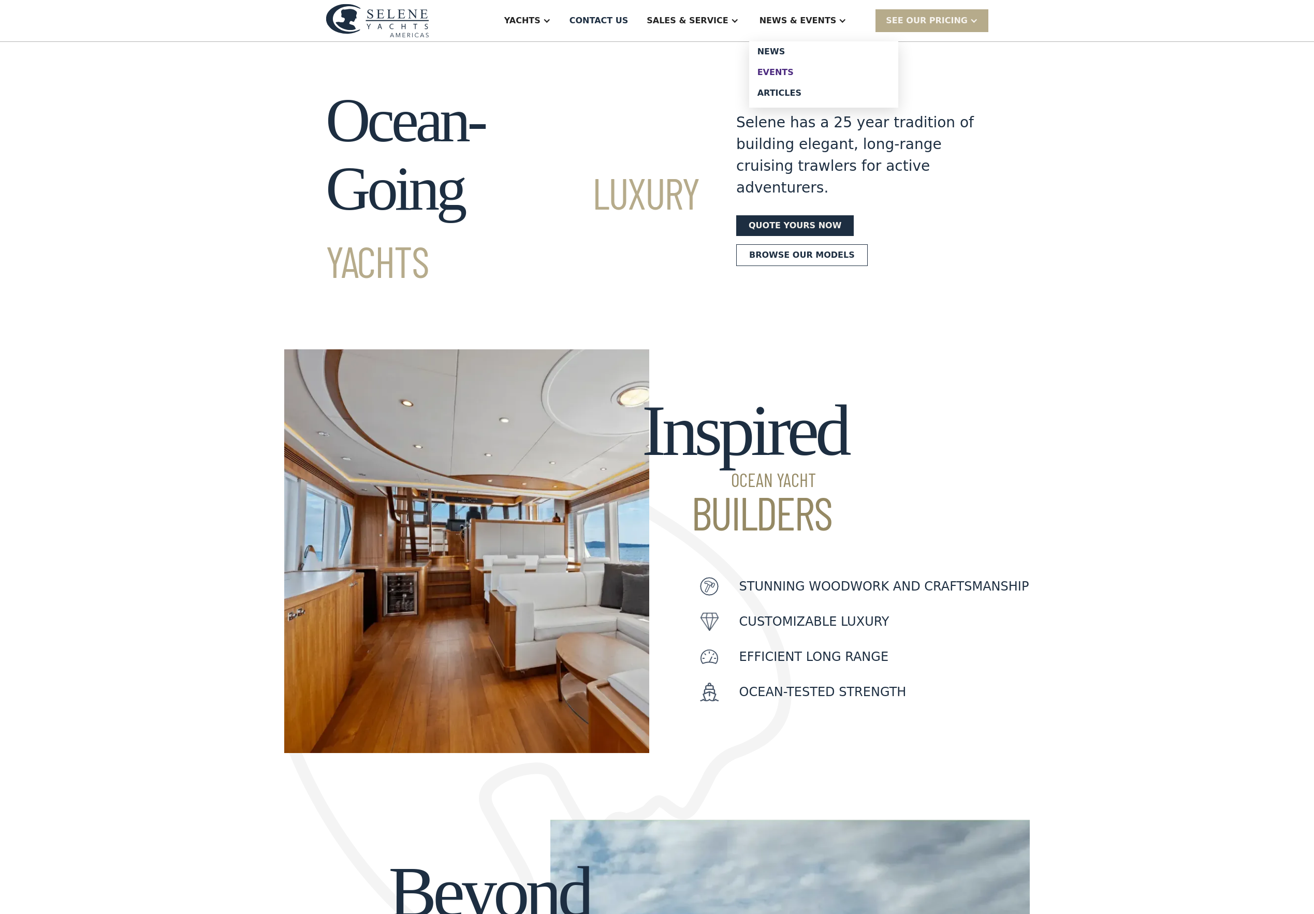
click at [824, 77] on div "Events" at bounding box center [823, 72] width 133 height 8
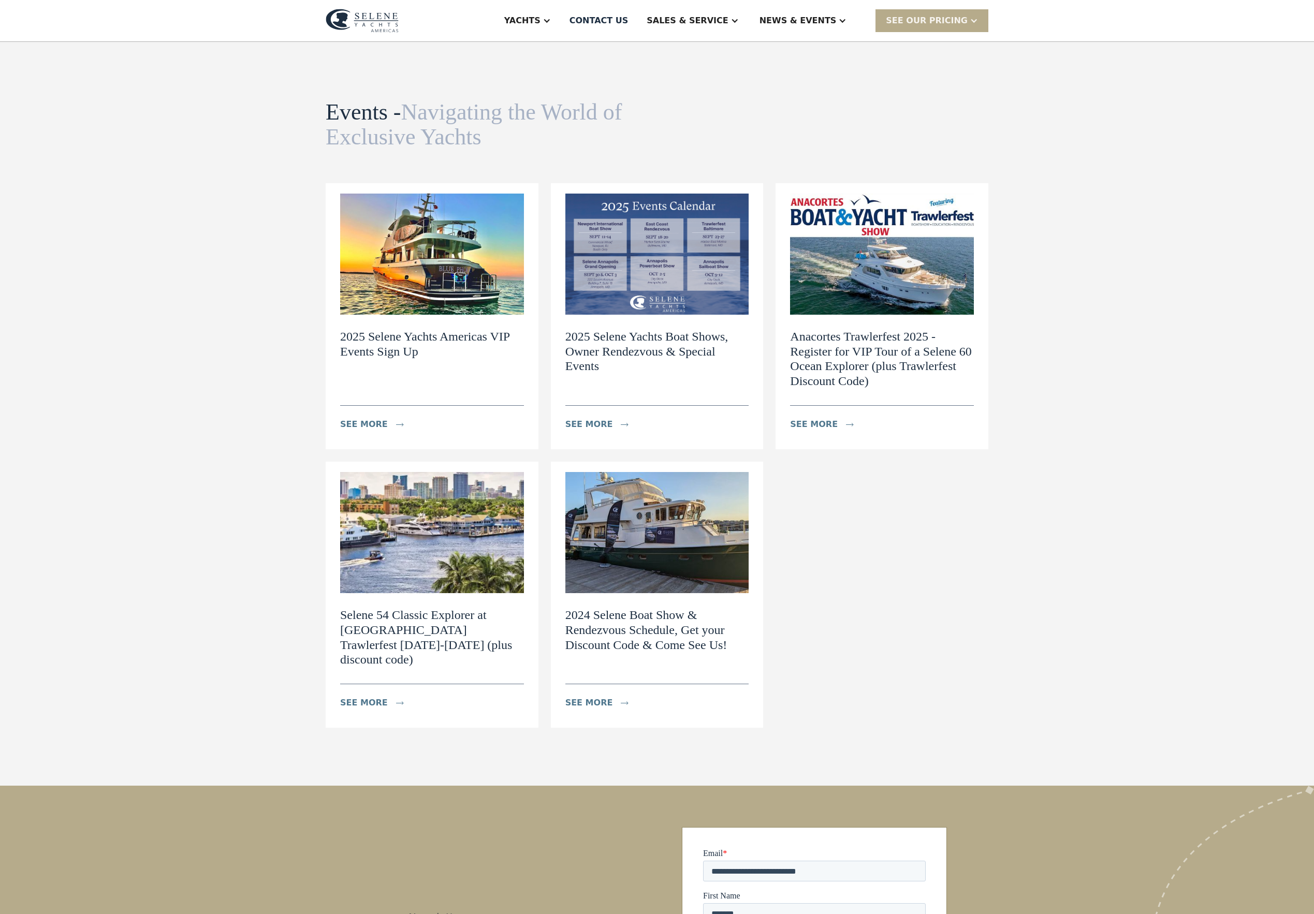
click at [684, 271] on img at bounding box center [657, 254] width 184 height 121
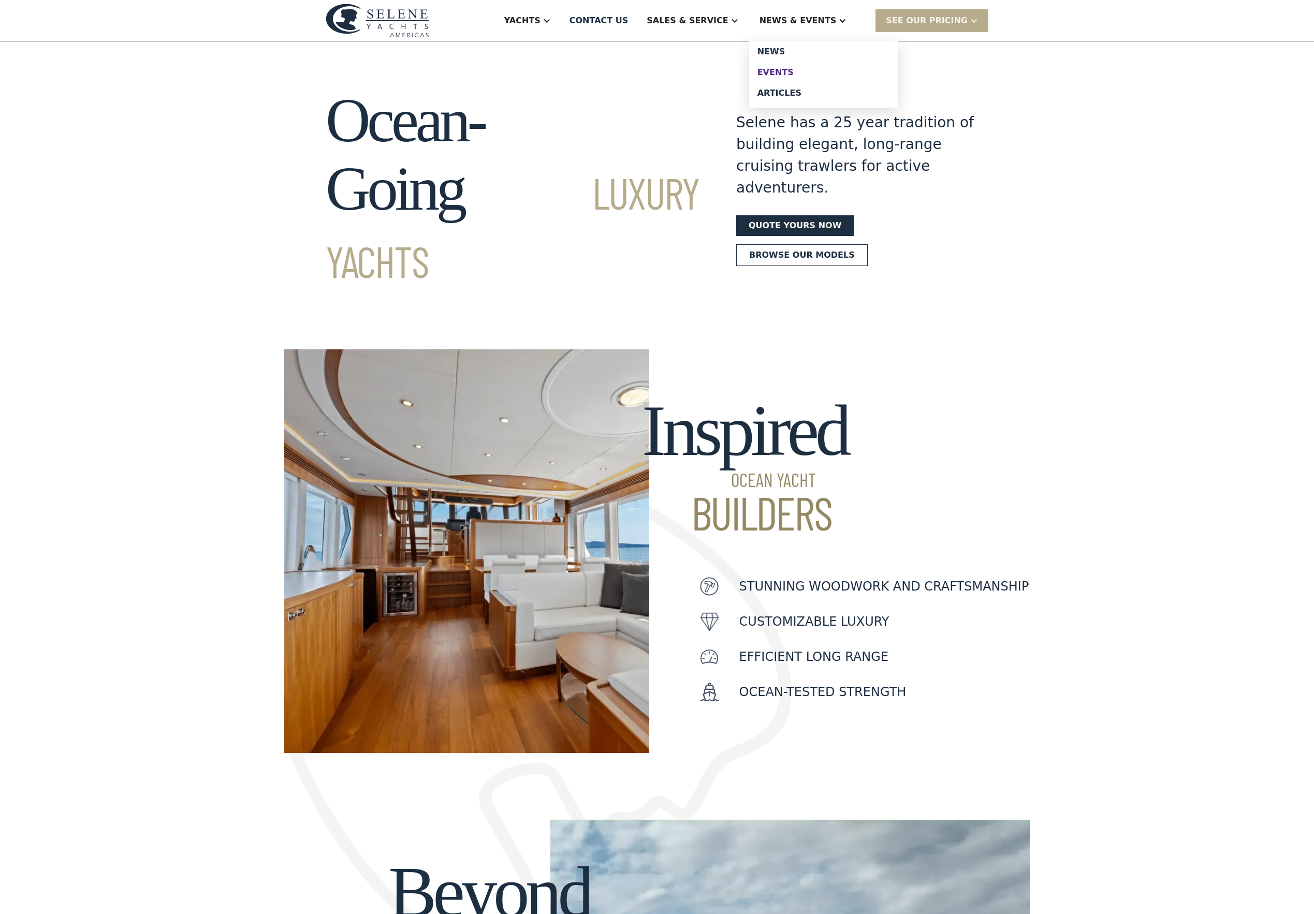
click at [823, 77] on div "Events" at bounding box center [823, 72] width 133 height 8
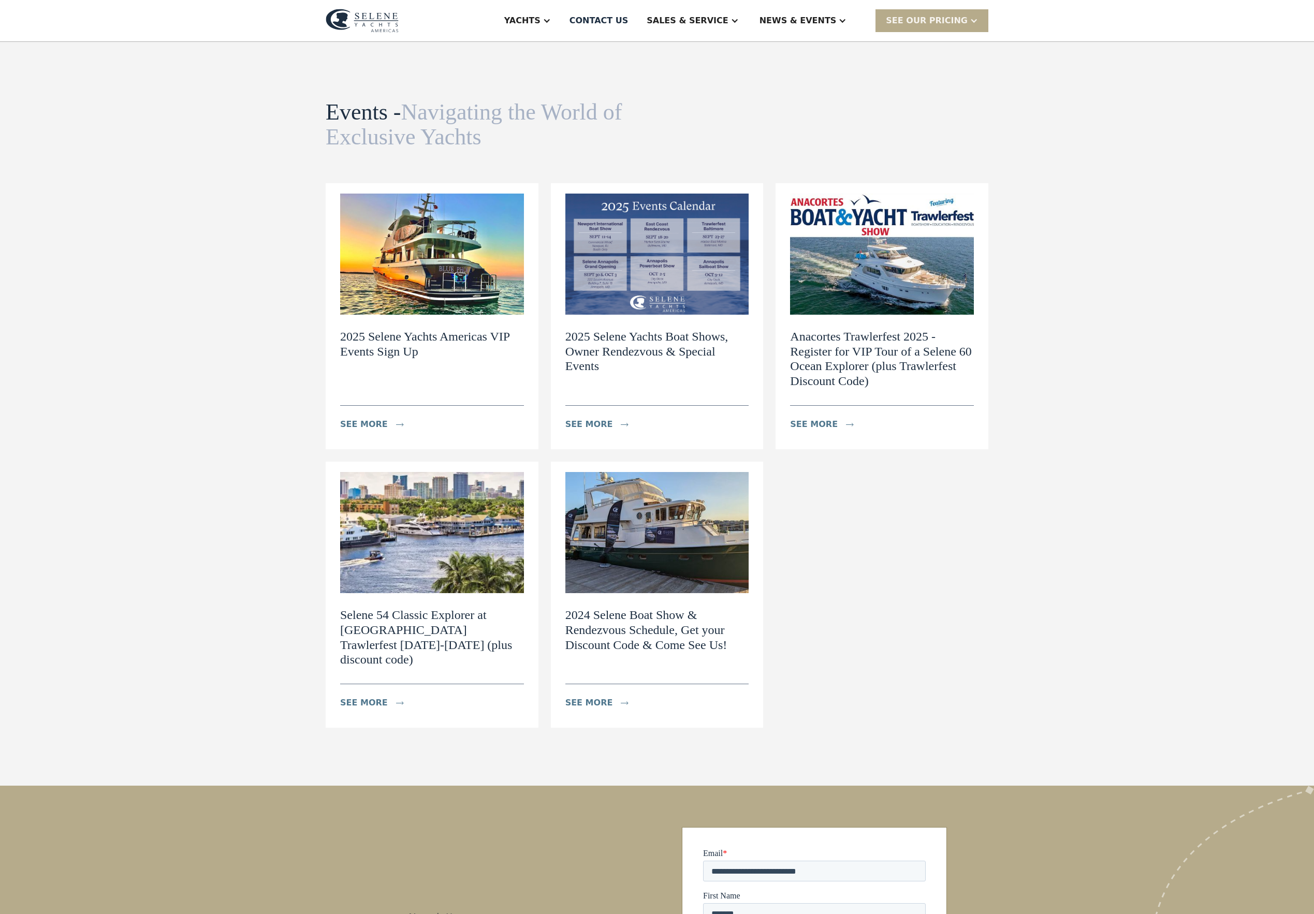
click at [695, 371] on h2 "2025 Selene Yachts Boat Shows, Owner Rendezvous & Special Events" at bounding box center [657, 351] width 184 height 45
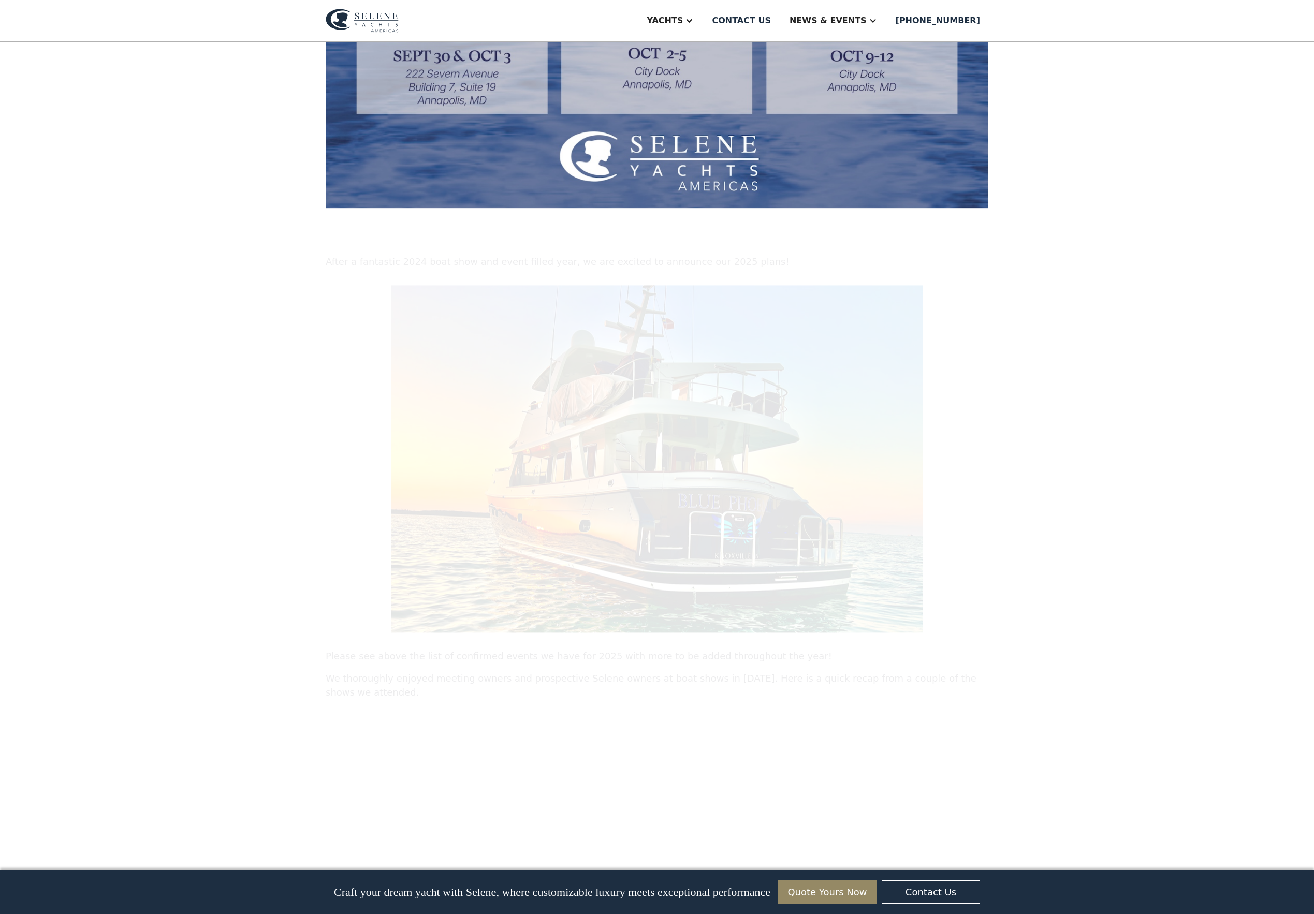
scroll to position [746, 0]
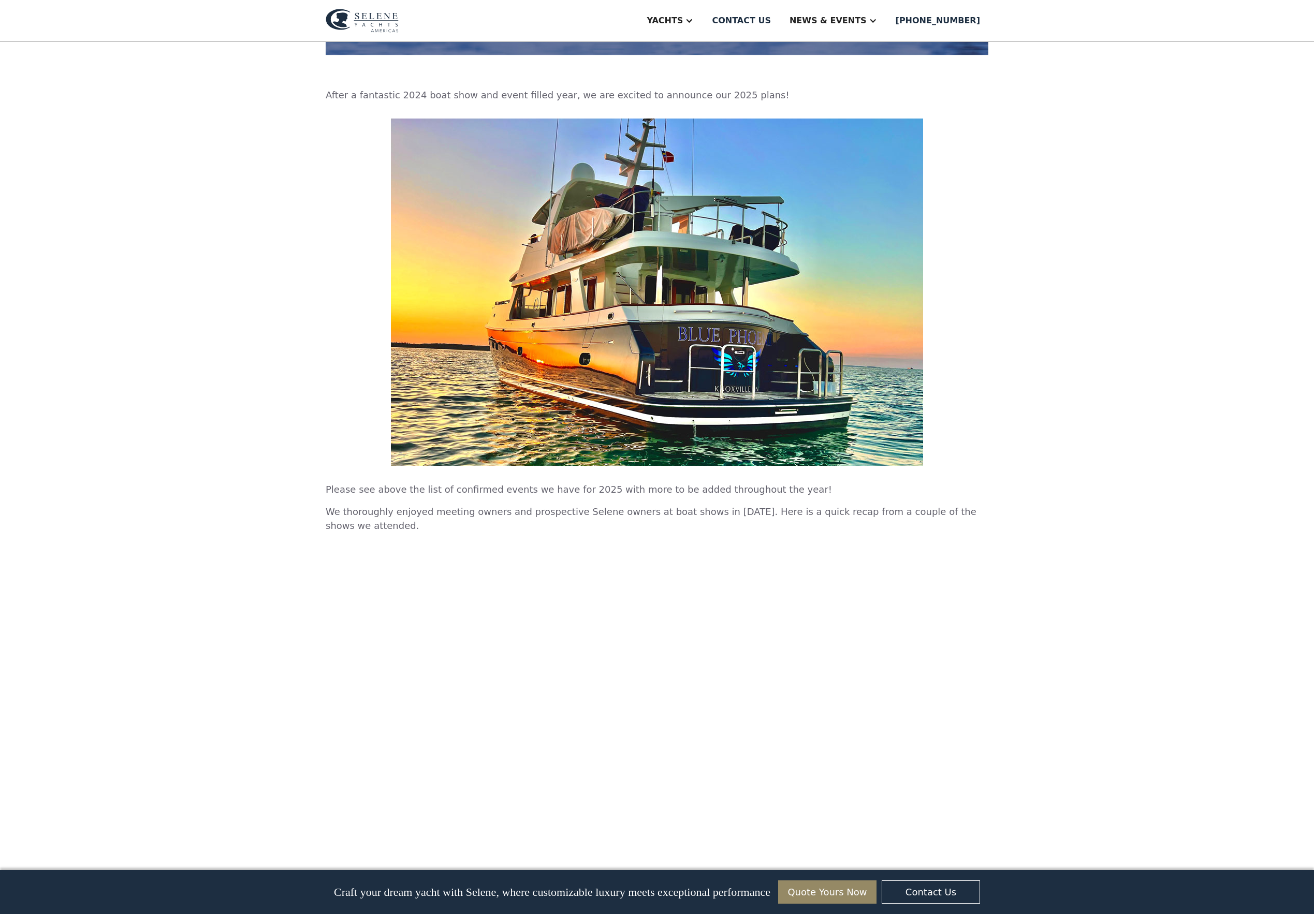
click at [256, 403] on div "Discover the boat shows and events Selene Yachts Americas will attend. 2025 Sel…" at bounding box center [657, 167] width 1314 height 1742
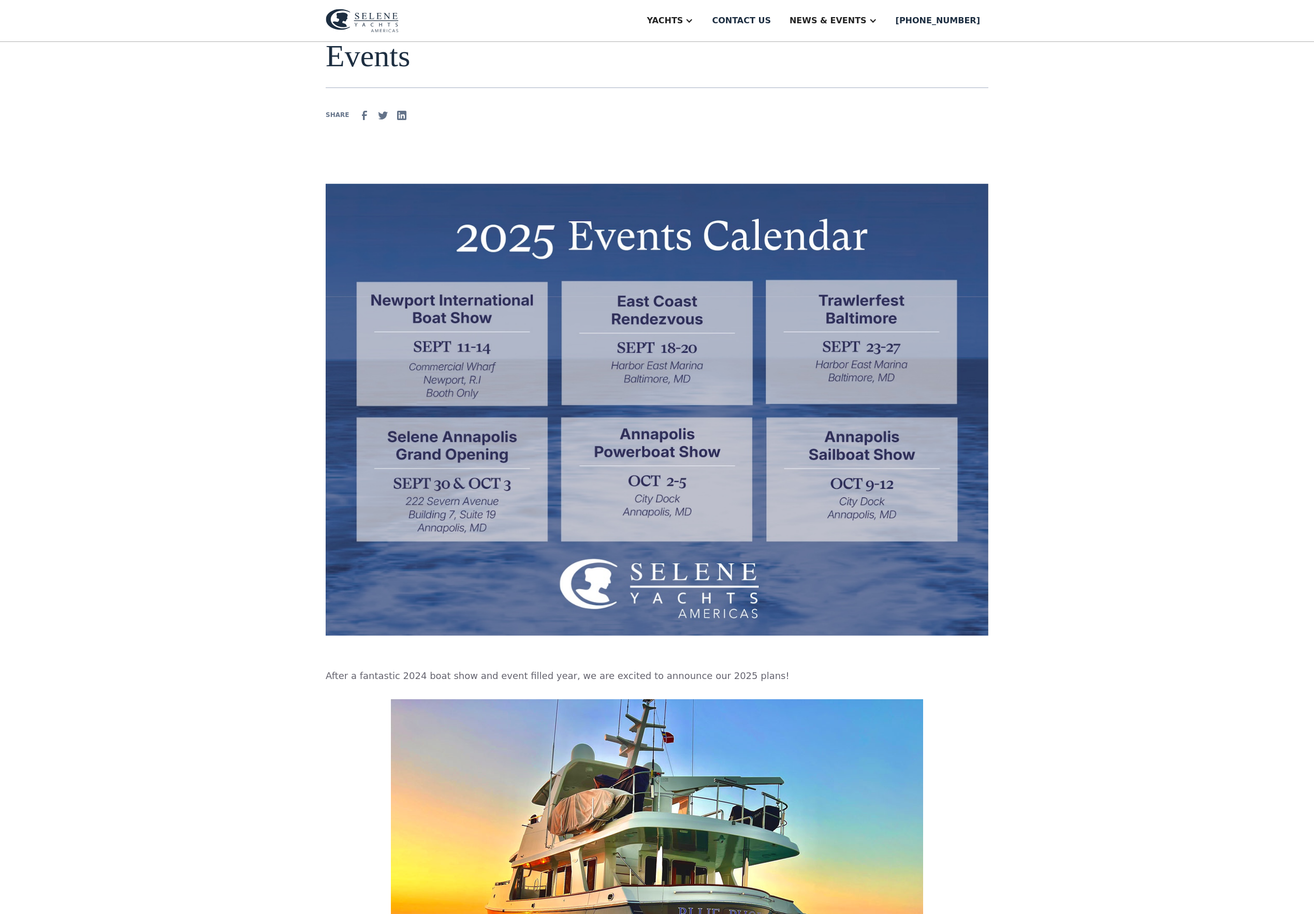
scroll to position [0, 0]
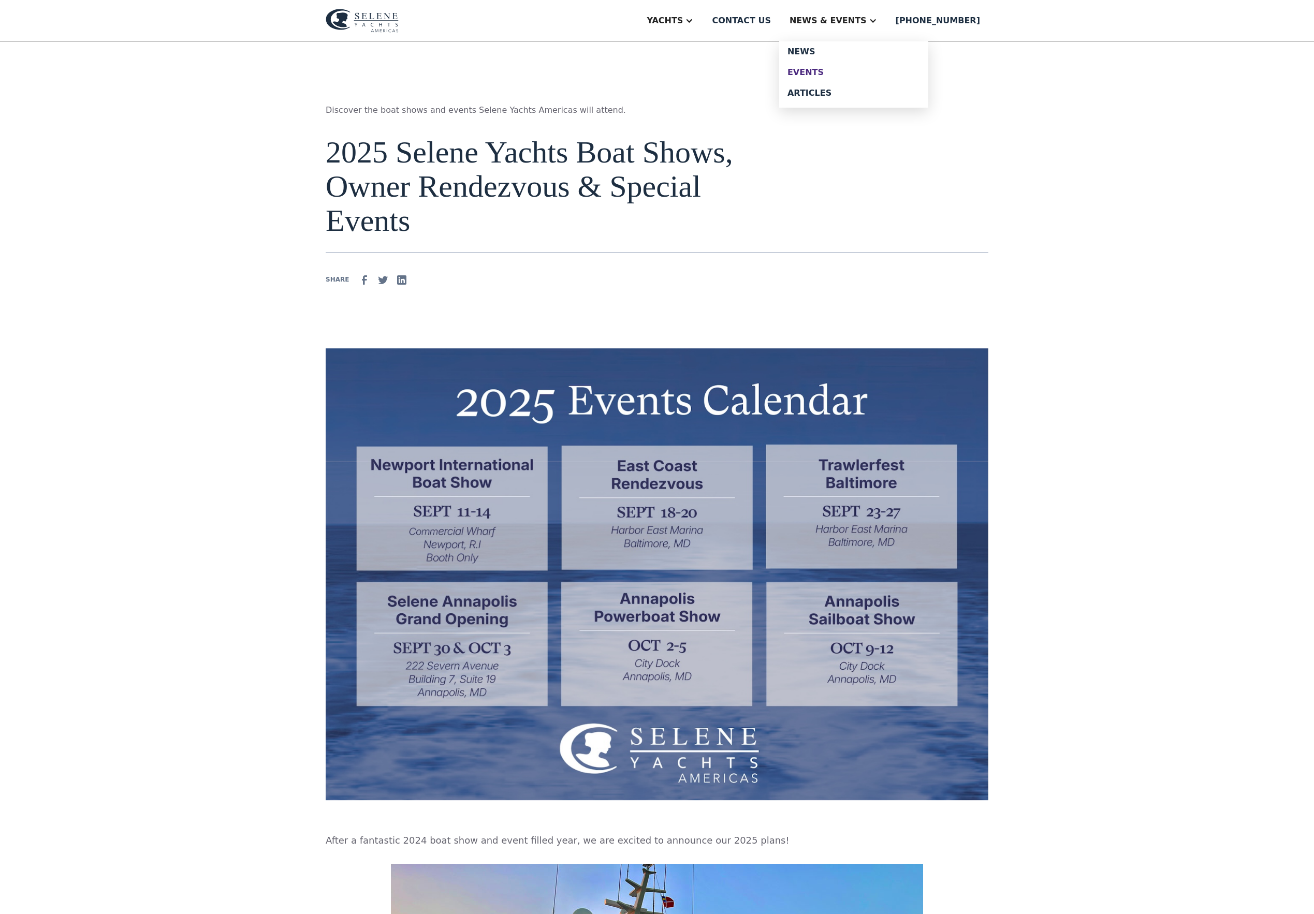
click at [845, 77] on div "Events" at bounding box center [854, 72] width 133 height 8
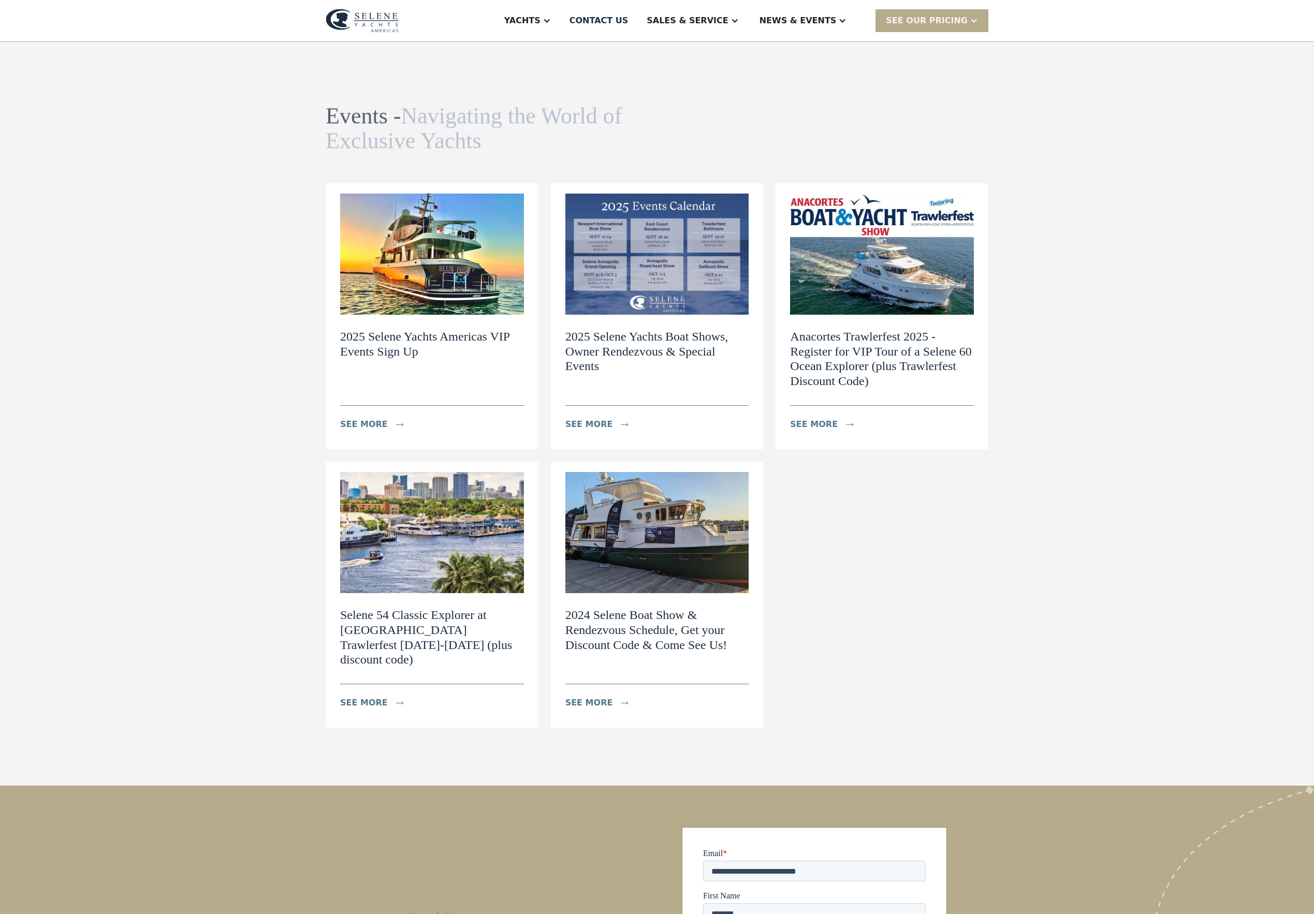
click at [405, 315] on img at bounding box center [432, 254] width 184 height 121
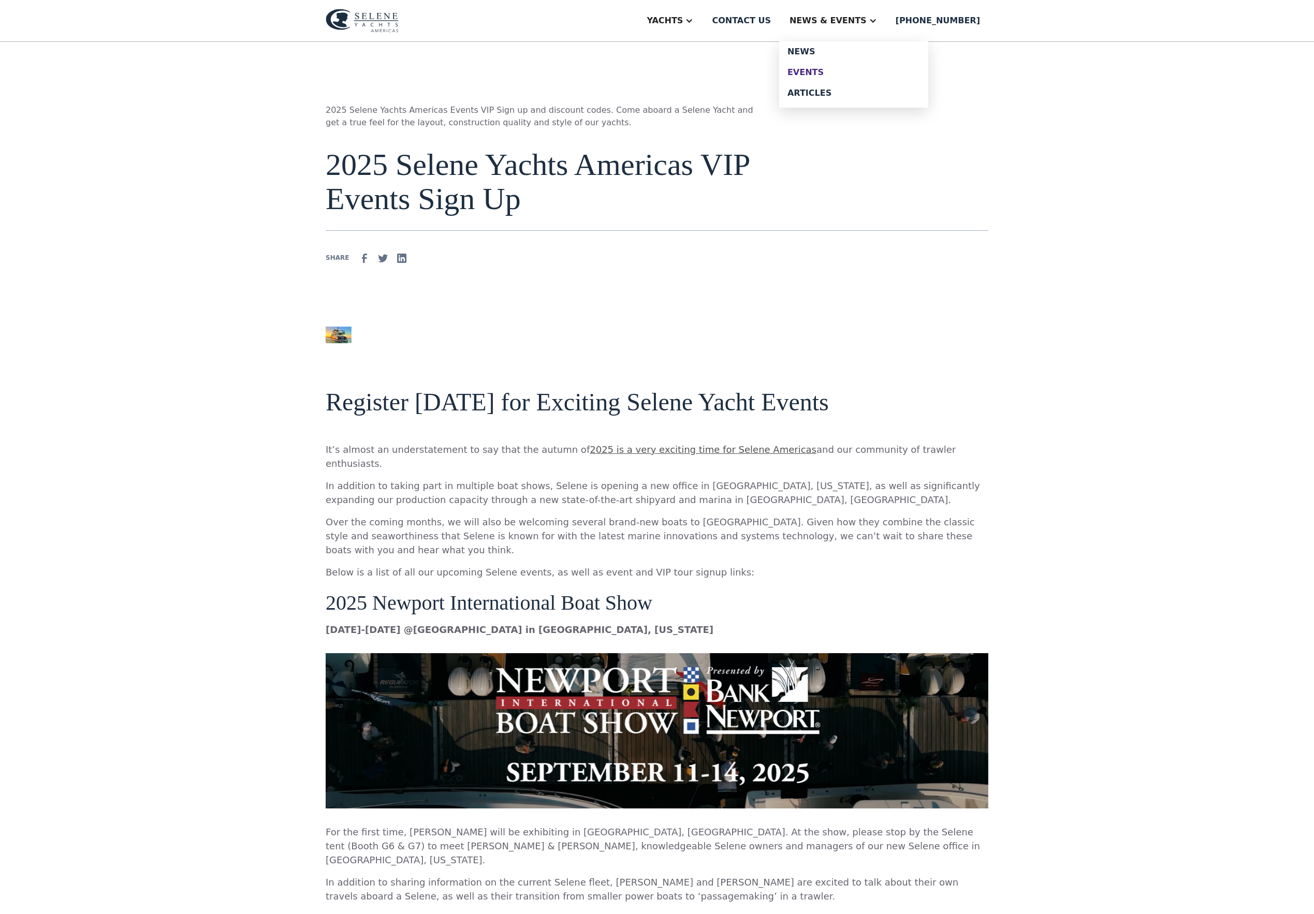
click at [851, 76] on div "Events" at bounding box center [854, 72] width 133 height 8
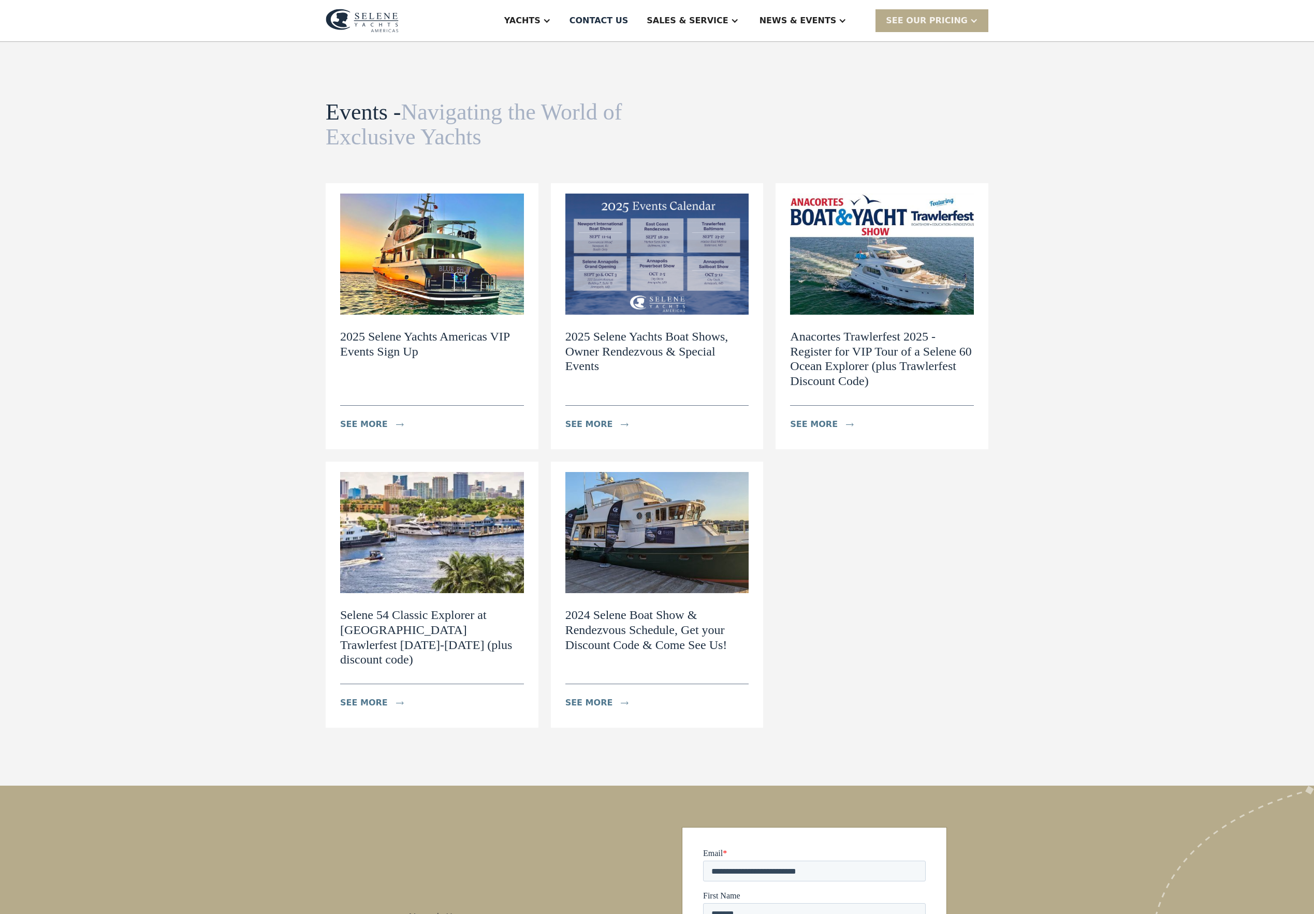
click at [331, 22] on img at bounding box center [362, 21] width 73 height 24
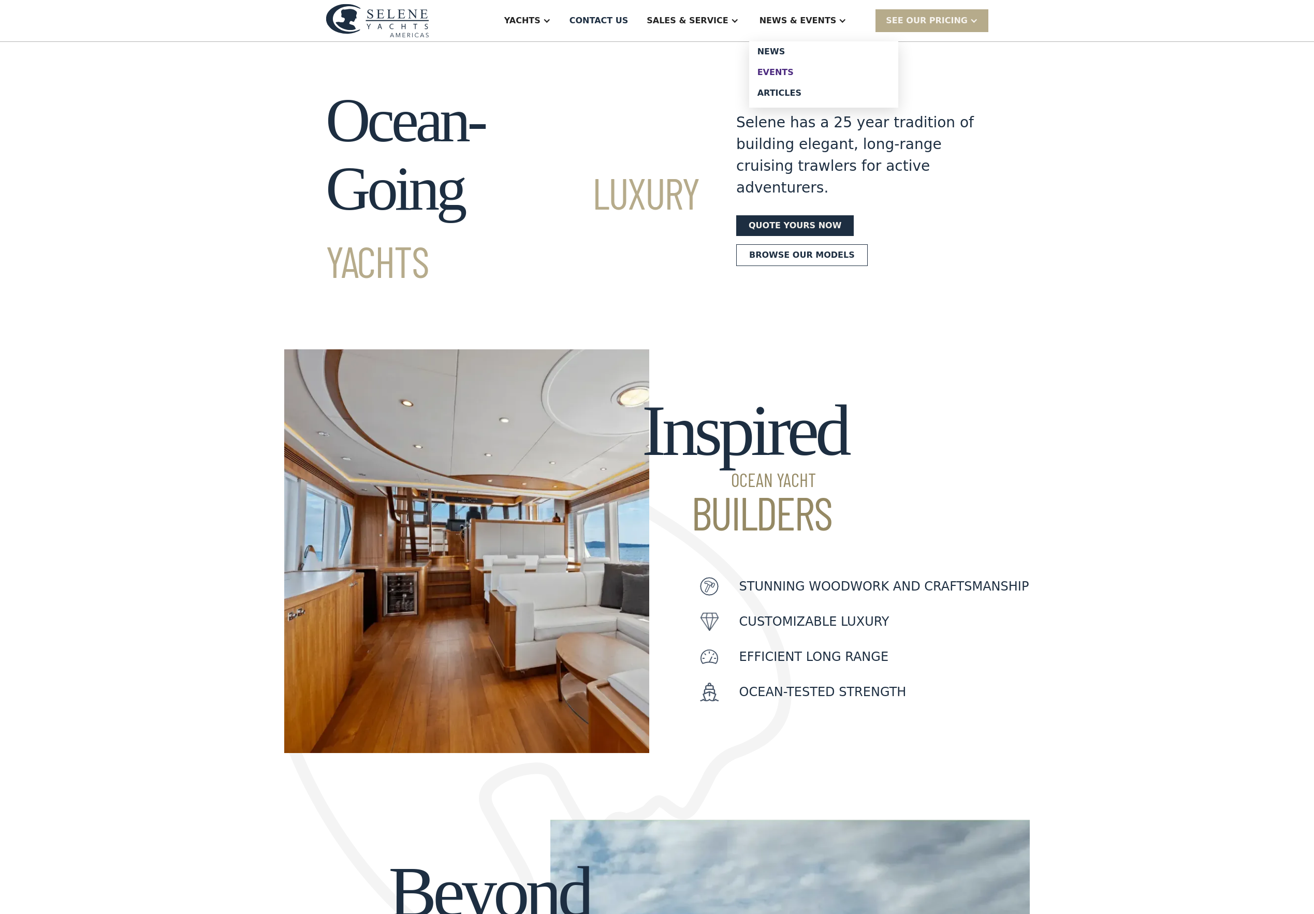
click at [815, 77] on div "Events" at bounding box center [823, 72] width 133 height 8
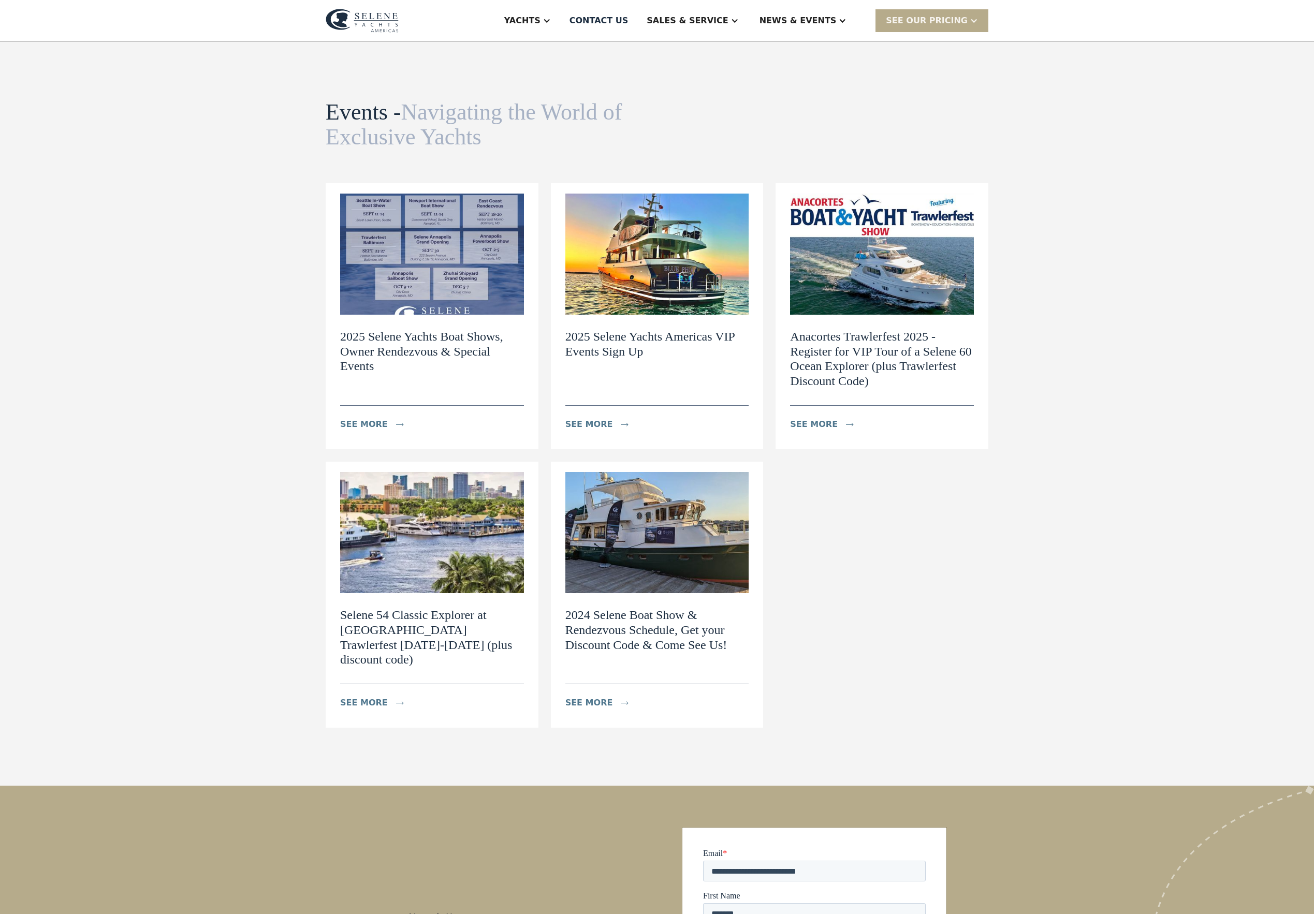
click at [444, 315] on img at bounding box center [432, 254] width 184 height 121
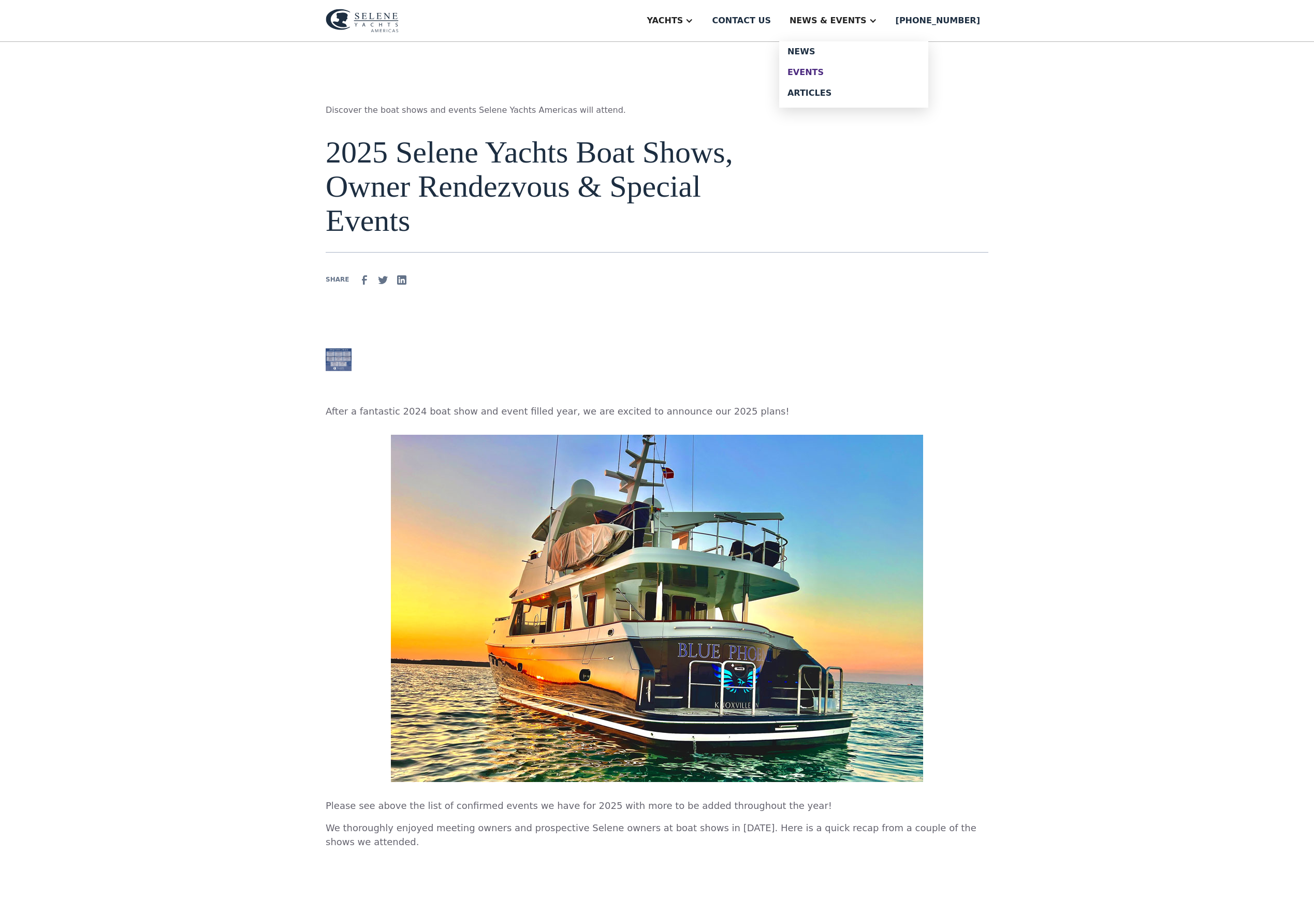
click at [851, 74] on link "Events" at bounding box center [853, 72] width 149 height 21
click at [842, 50] on link "News" at bounding box center [853, 51] width 149 height 21
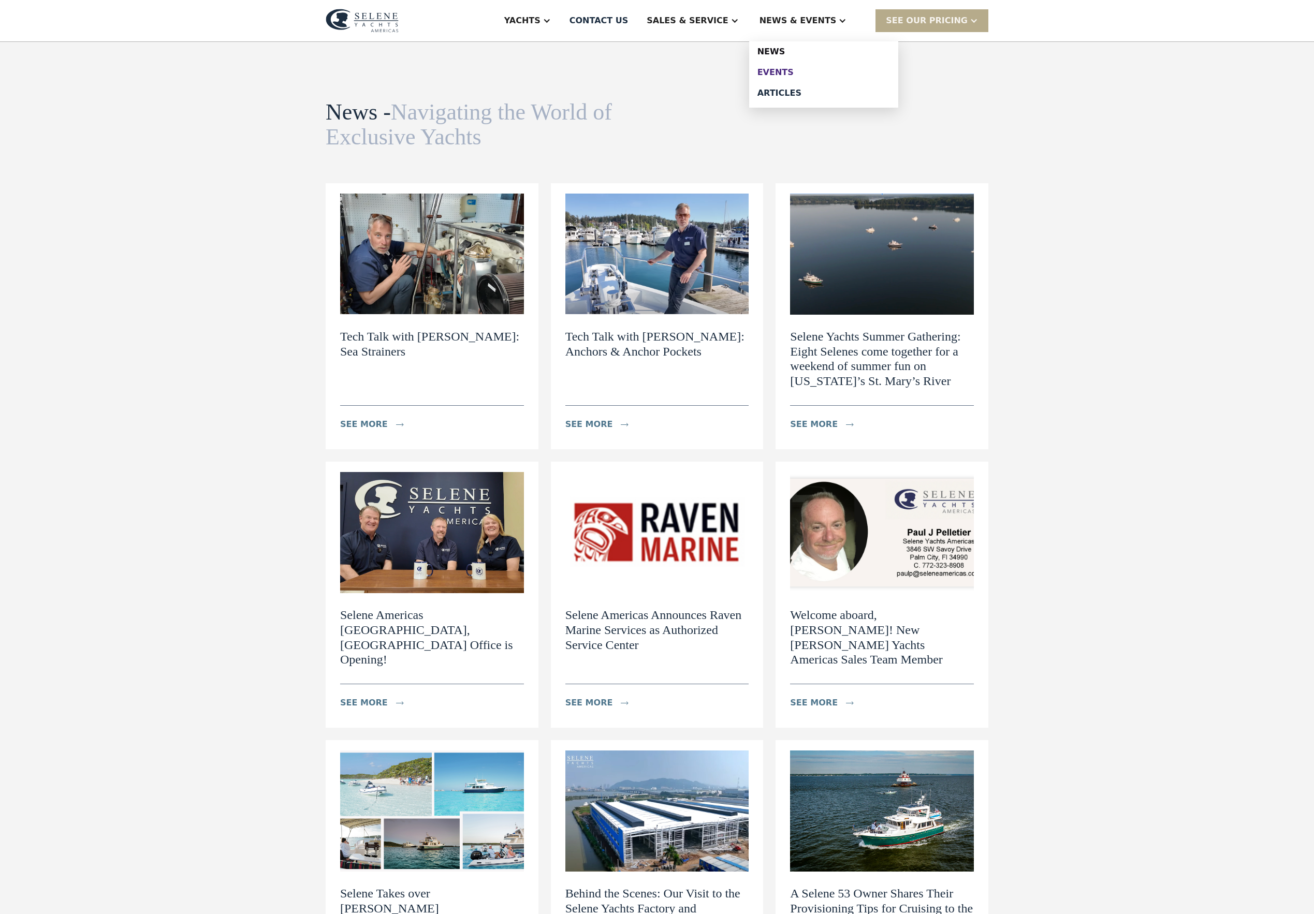
click at [799, 83] on link "Events" at bounding box center [823, 72] width 149 height 21
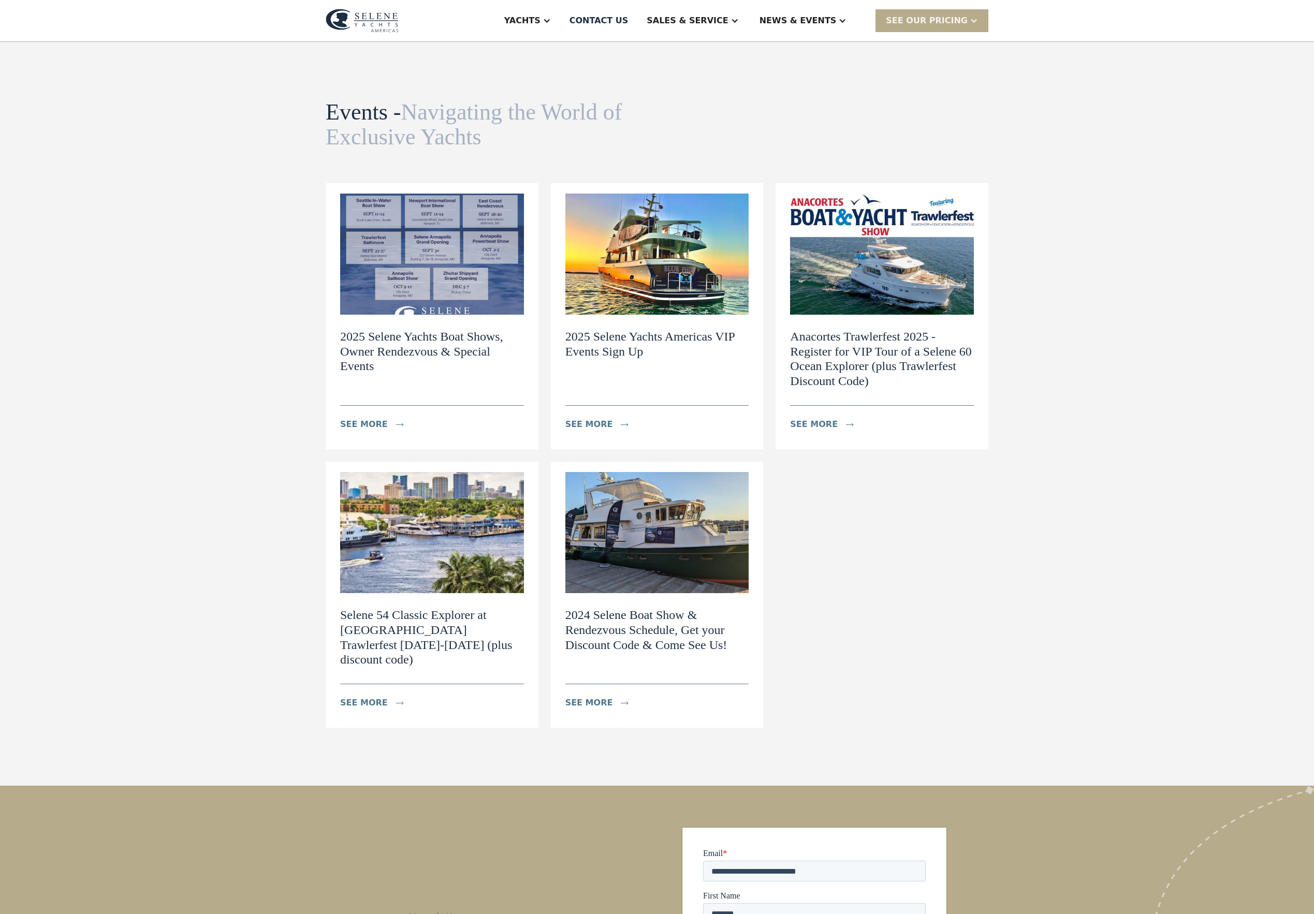
click at [389, 269] on img at bounding box center [432, 254] width 184 height 121
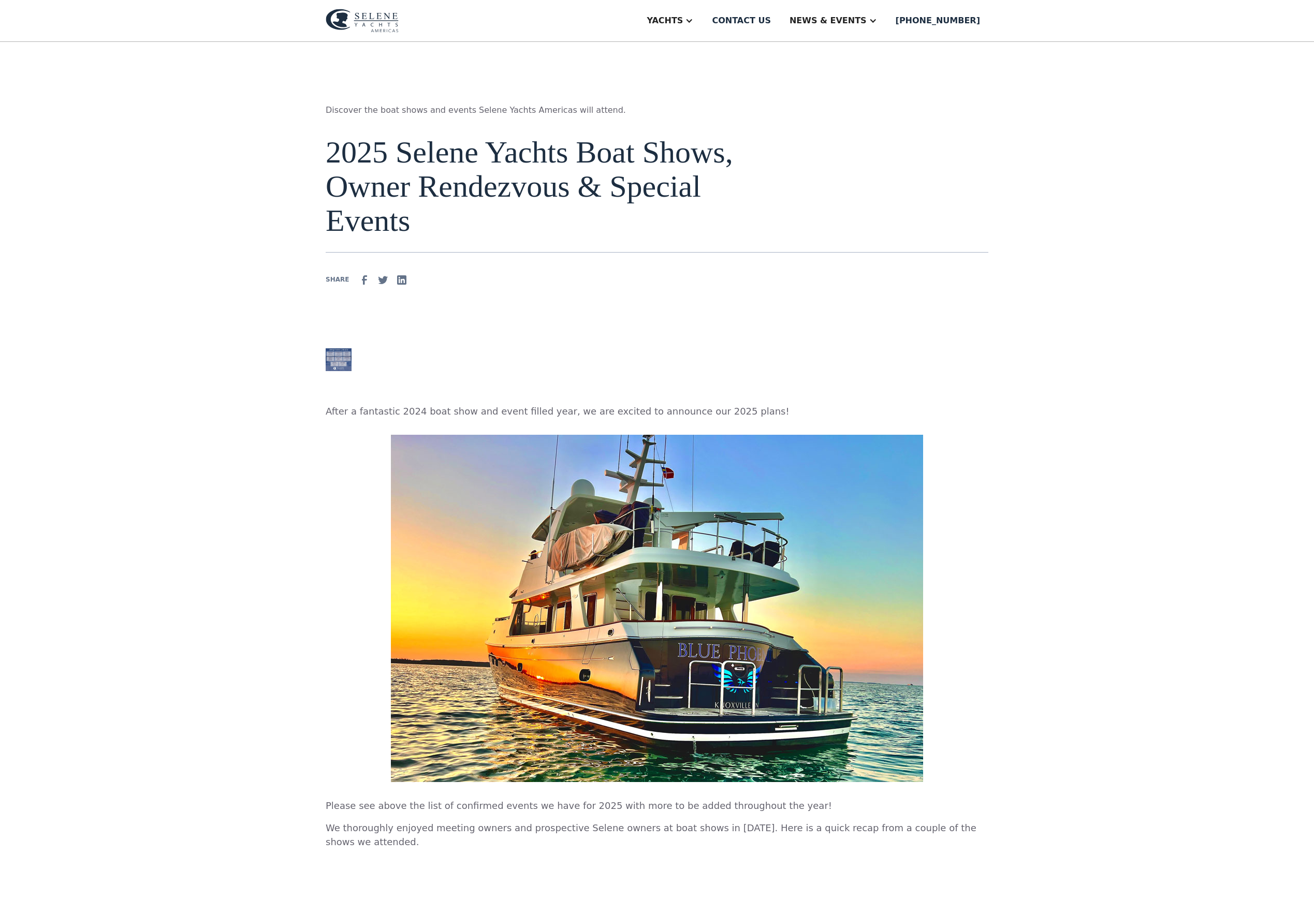
click at [326, 354] on img at bounding box center [339, 359] width 26 height 23
drag, startPoint x: 283, startPoint y: 361, endPoint x: 295, endPoint y: 364, distance: 12.8
click at [283, 361] on div "Discover the boat shows and events Selene Yachts Americas will attend. 2025 Sel…" at bounding box center [657, 698] width 1314 height 1313
click at [326, 364] on img at bounding box center [339, 359] width 26 height 23
click at [856, 77] on div "Events" at bounding box center [854, 72] width 133 height 8
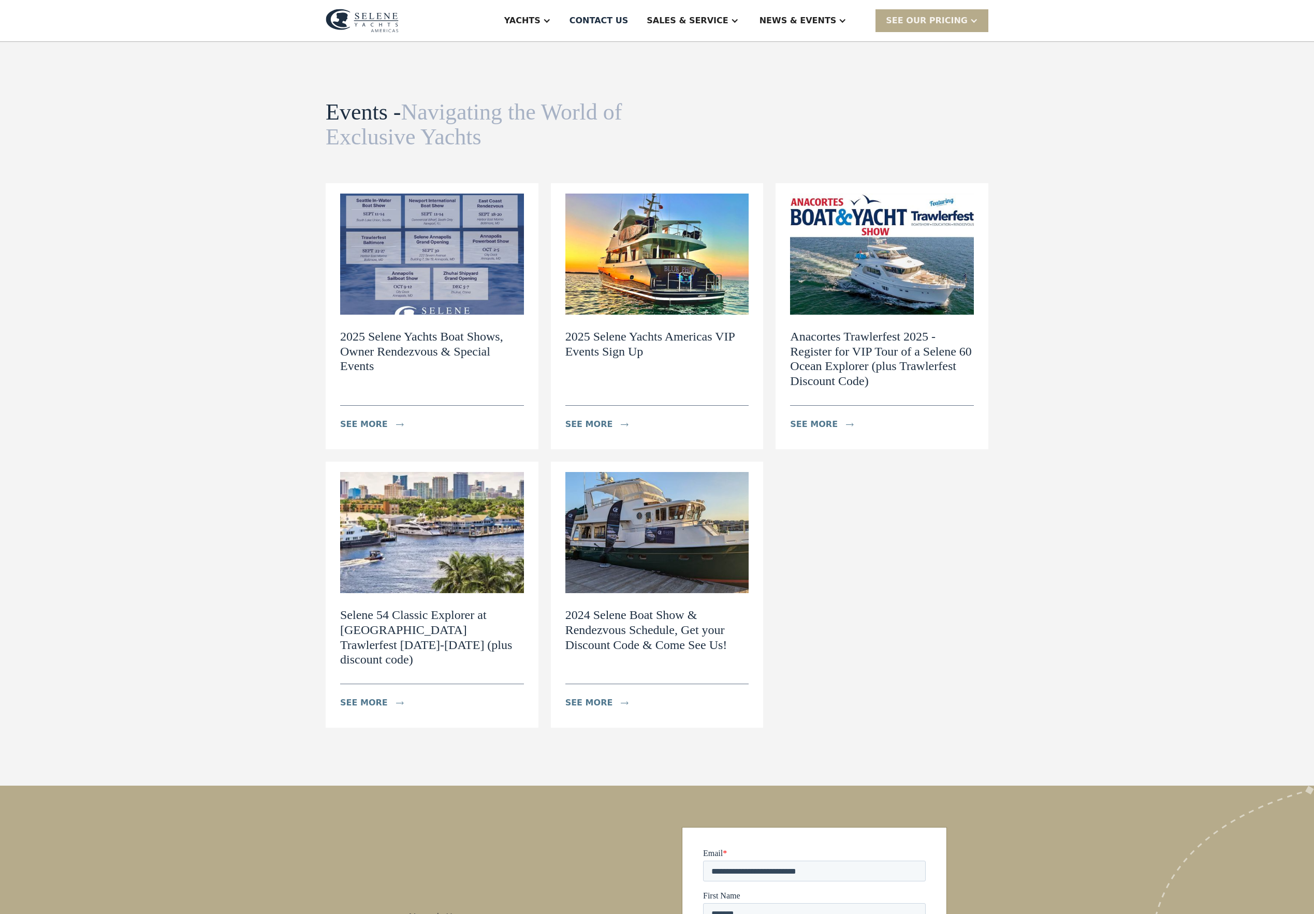
click at [414, 314] on img at bounding box center [432, 254] width 184 height 121
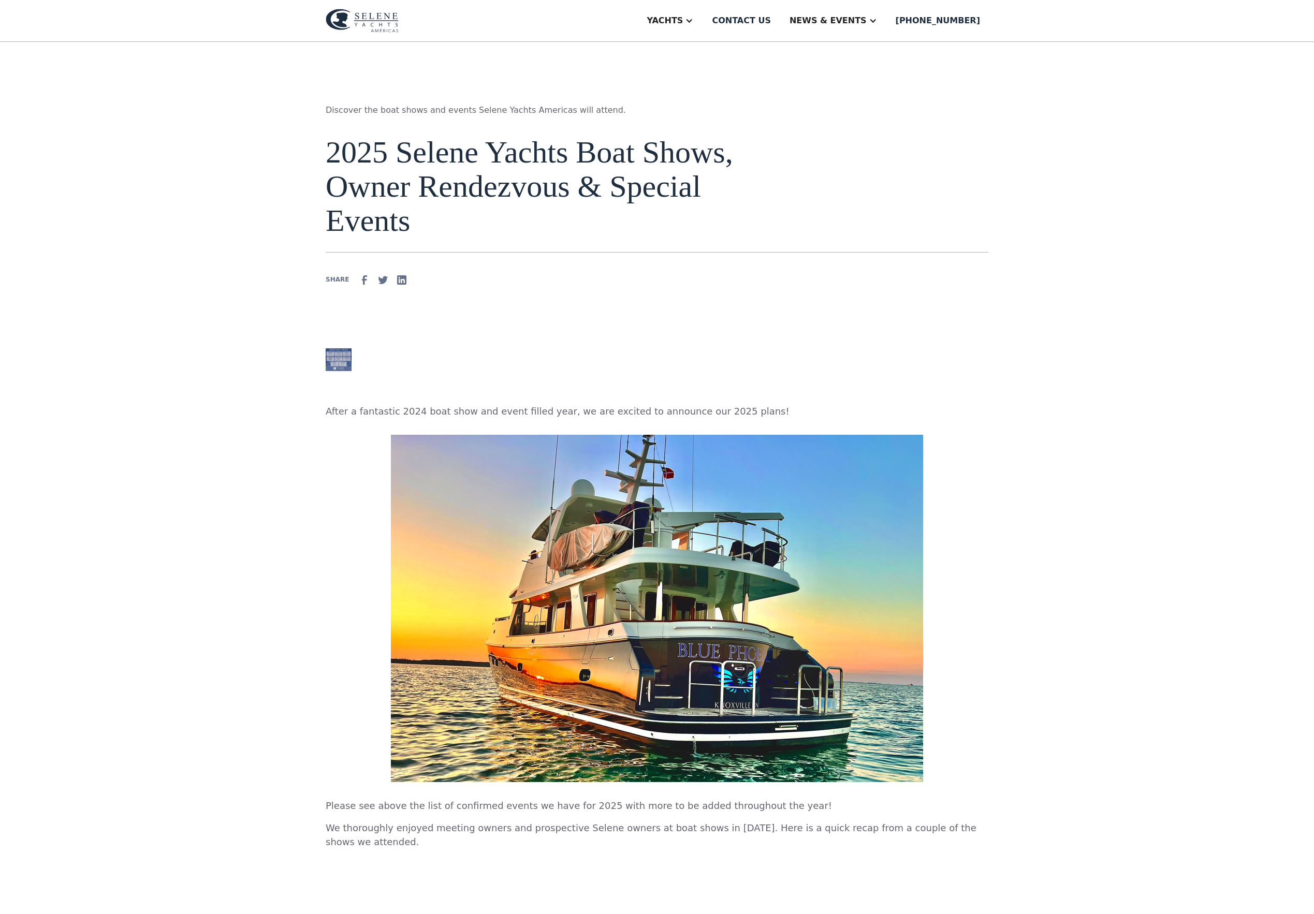
click at [326, 364] on img at bounding box center [339, 359] width 26 height 23
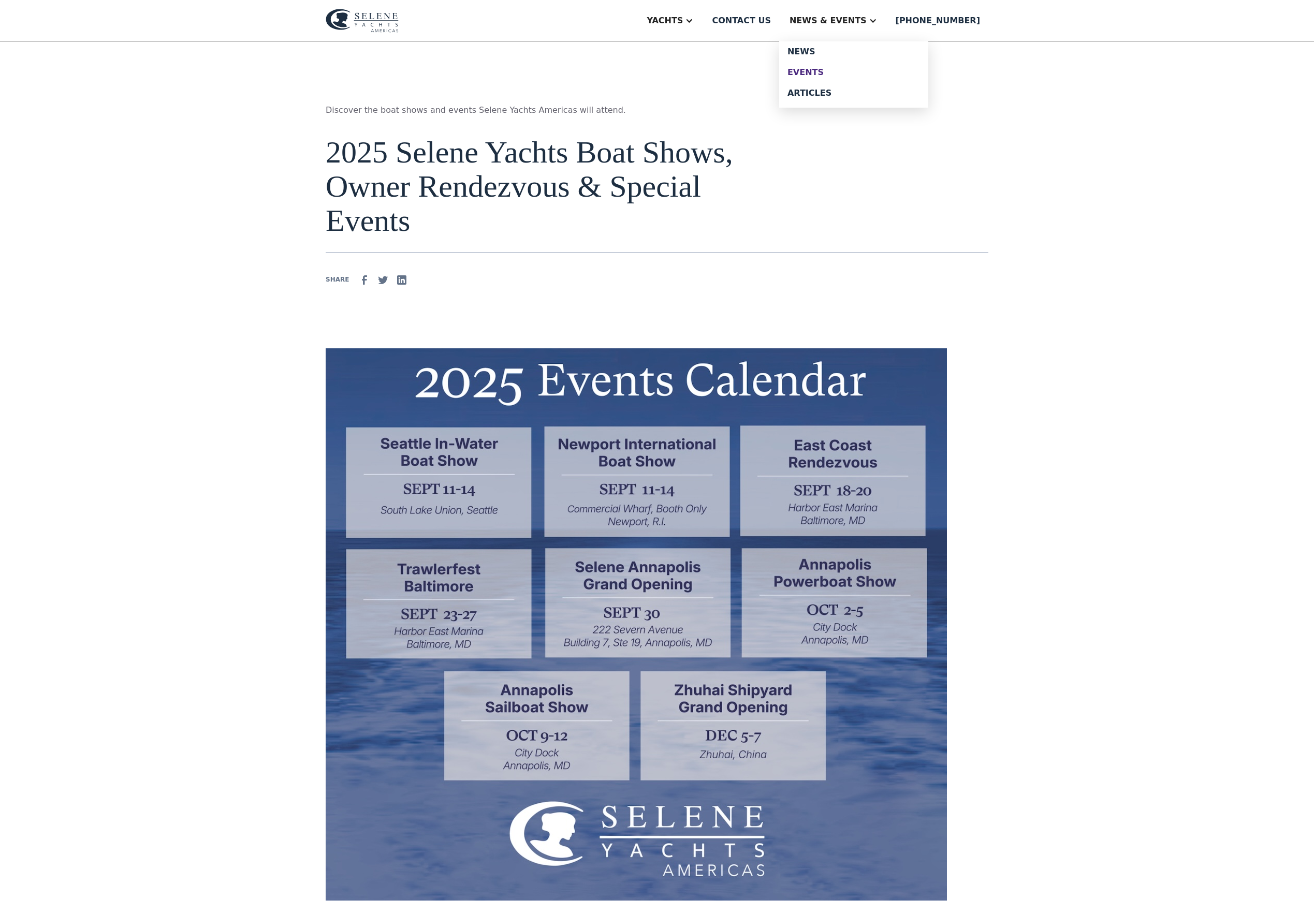
click at [865, 77] on div "Events" at bounding box center [854, 72] width 133 height 8
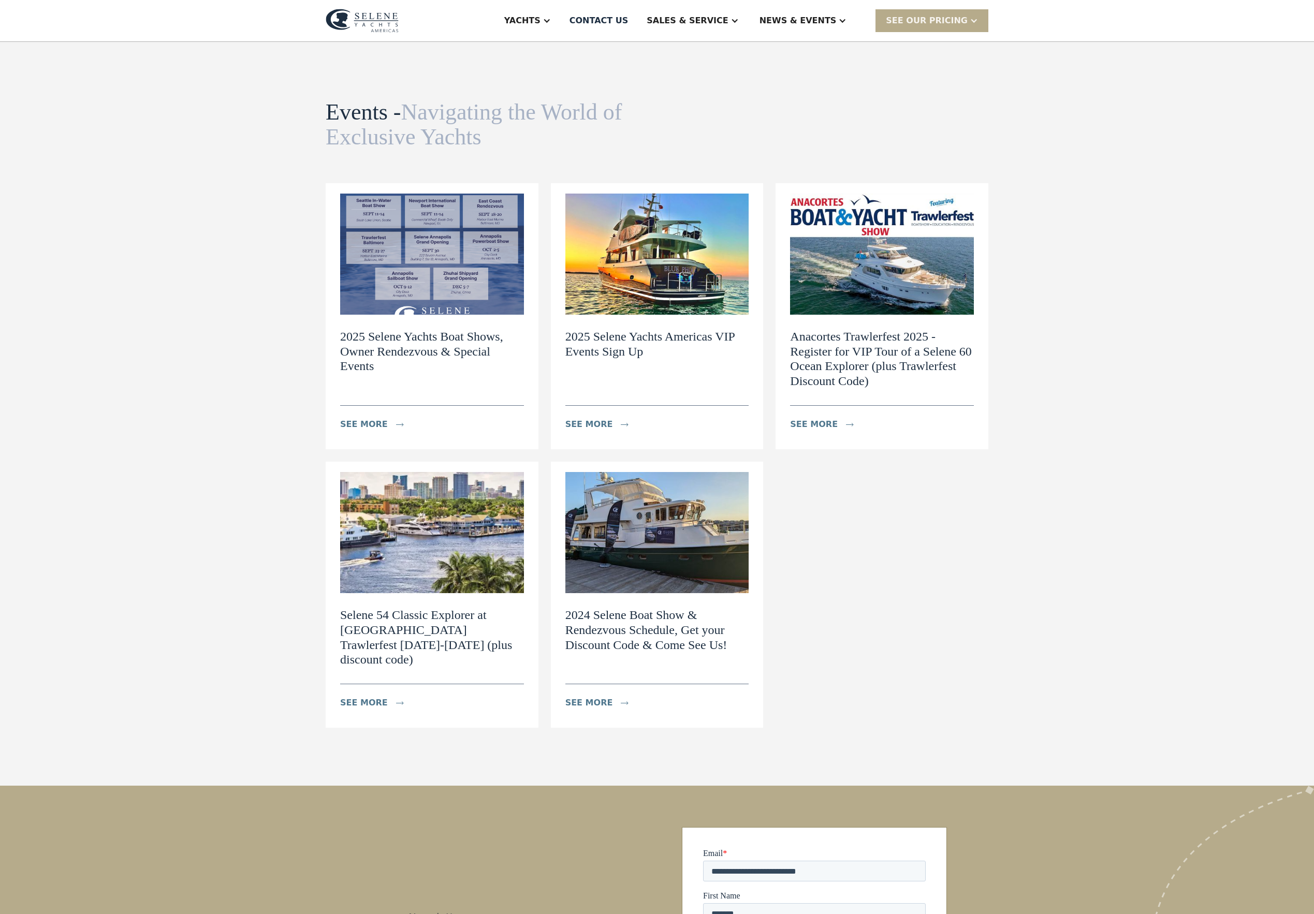
click at [424, 271] on img at bounding box center [432, 254] width 184 height 121
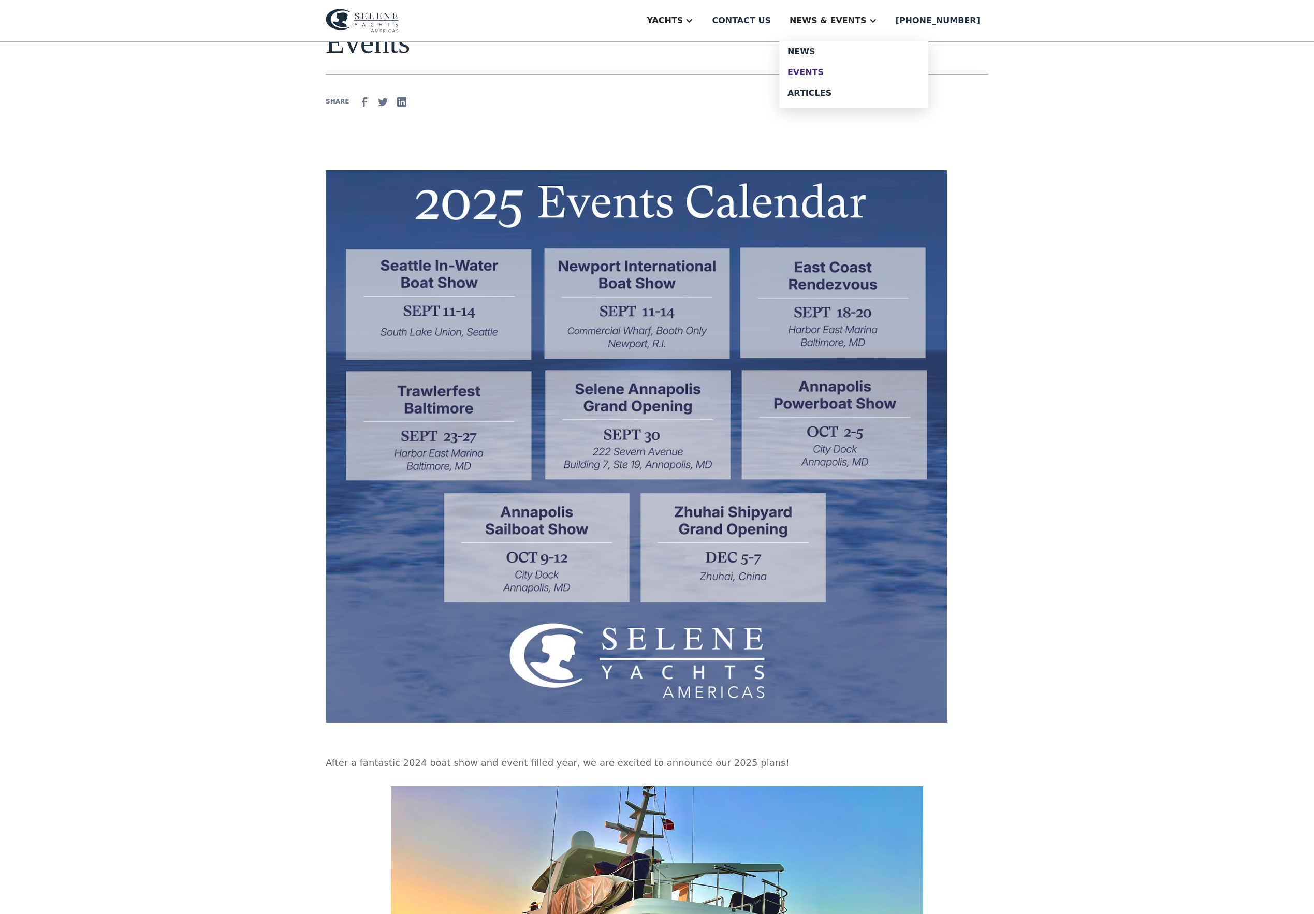
click at [857, 75] on div "Events" at bounding box center [854, 72] width 133 height 8
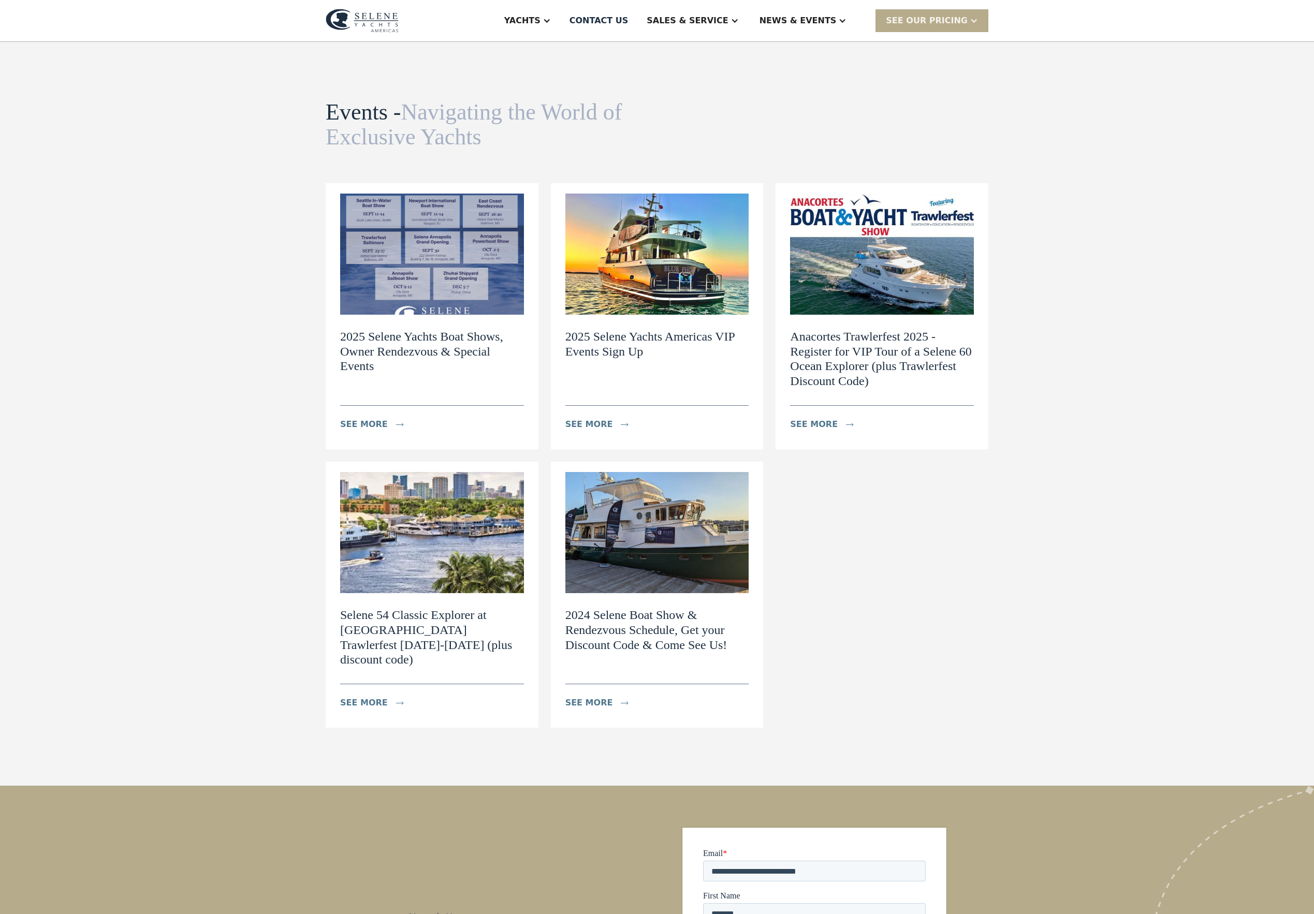
click at [397, 264] on img at bounding box center [432, 254] width 184 height 121
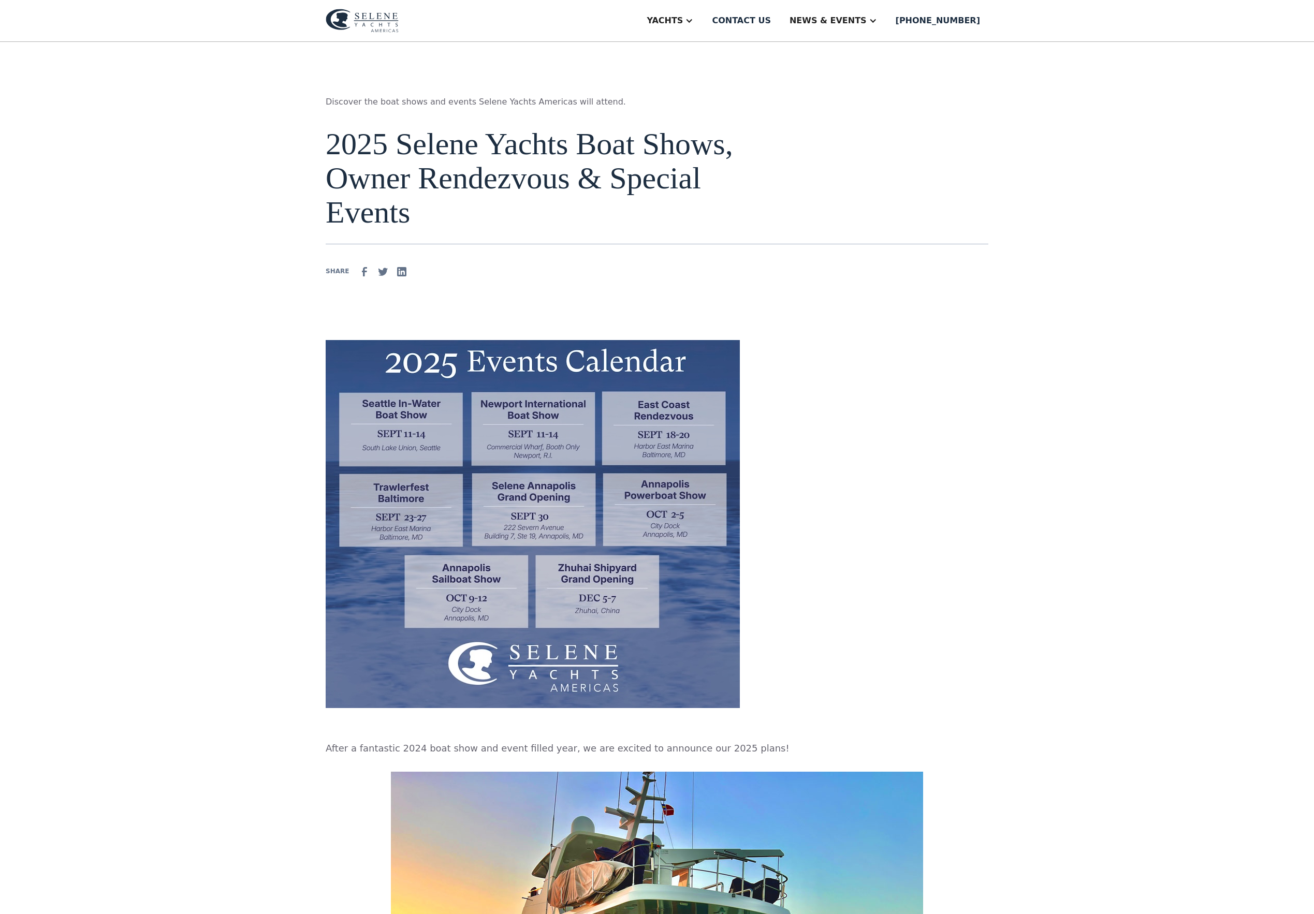
scroll to position [12, 0]
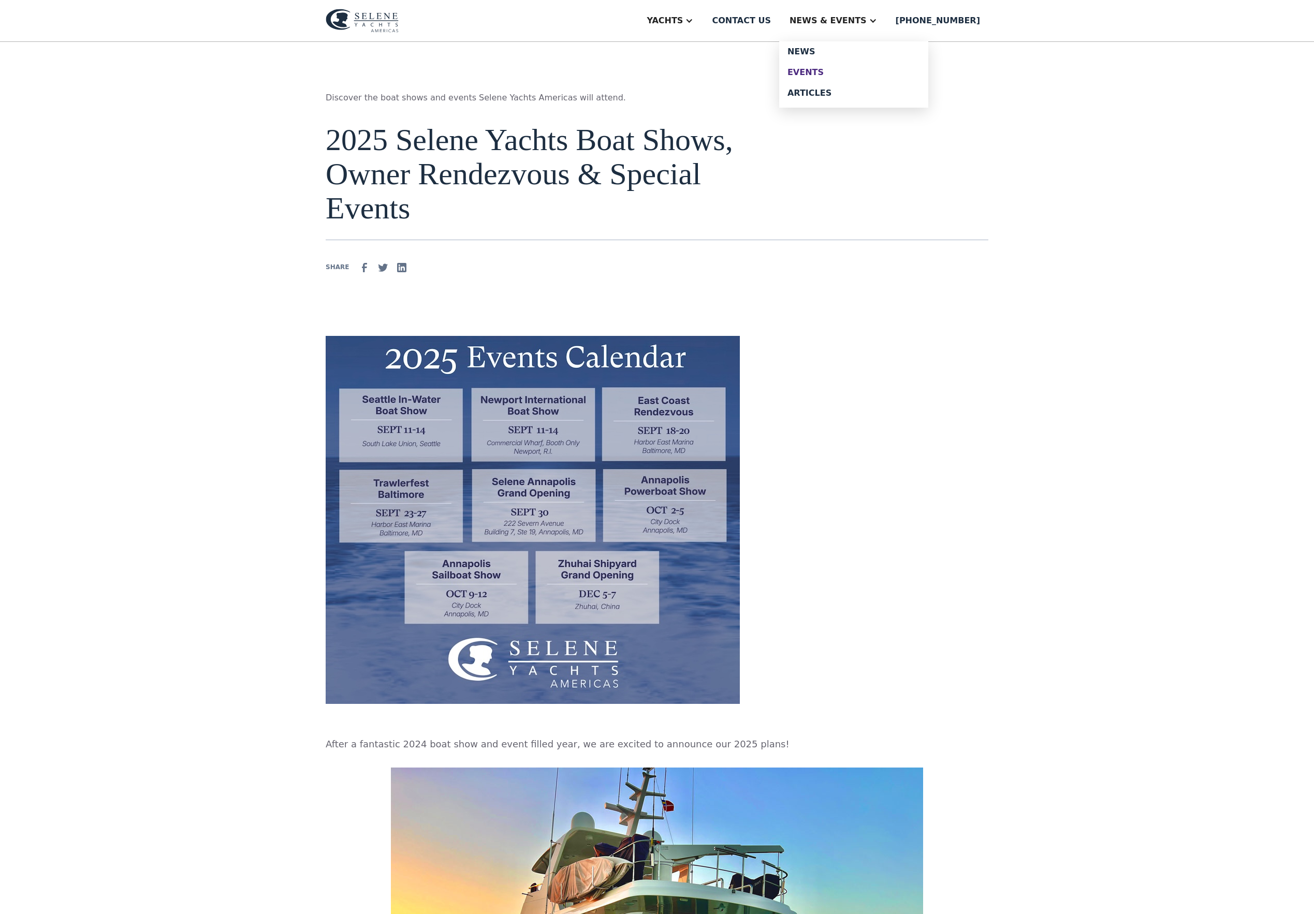
click at [851, 77] on div "Events" at bounding box center [854, 72] width 133 height 8
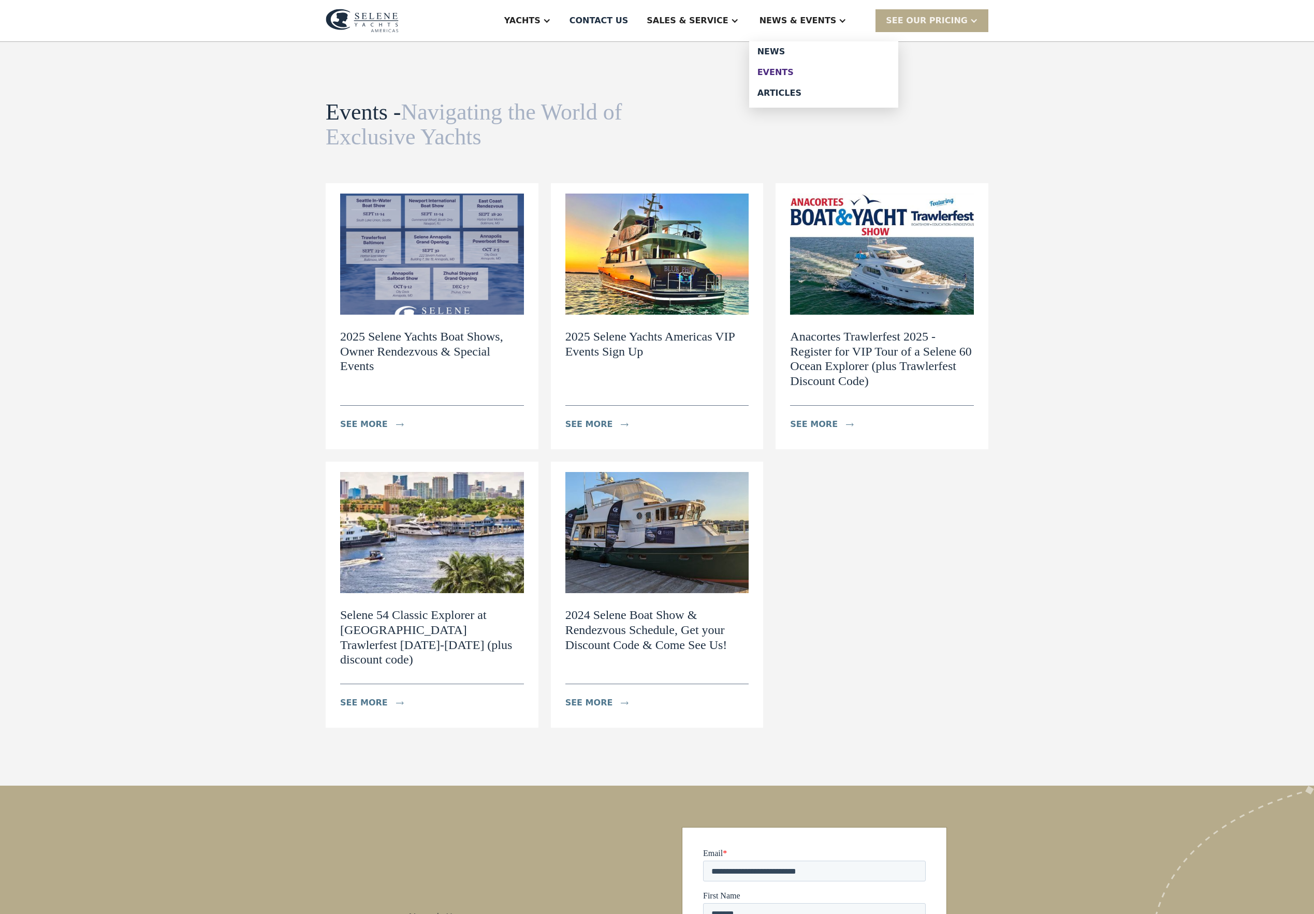
click at [819, 77] on div "Events" at bounding box center [823, 72] width 133 height 8
click at [421, 315] on img at bounding box center [432, 254] width 184 height 121
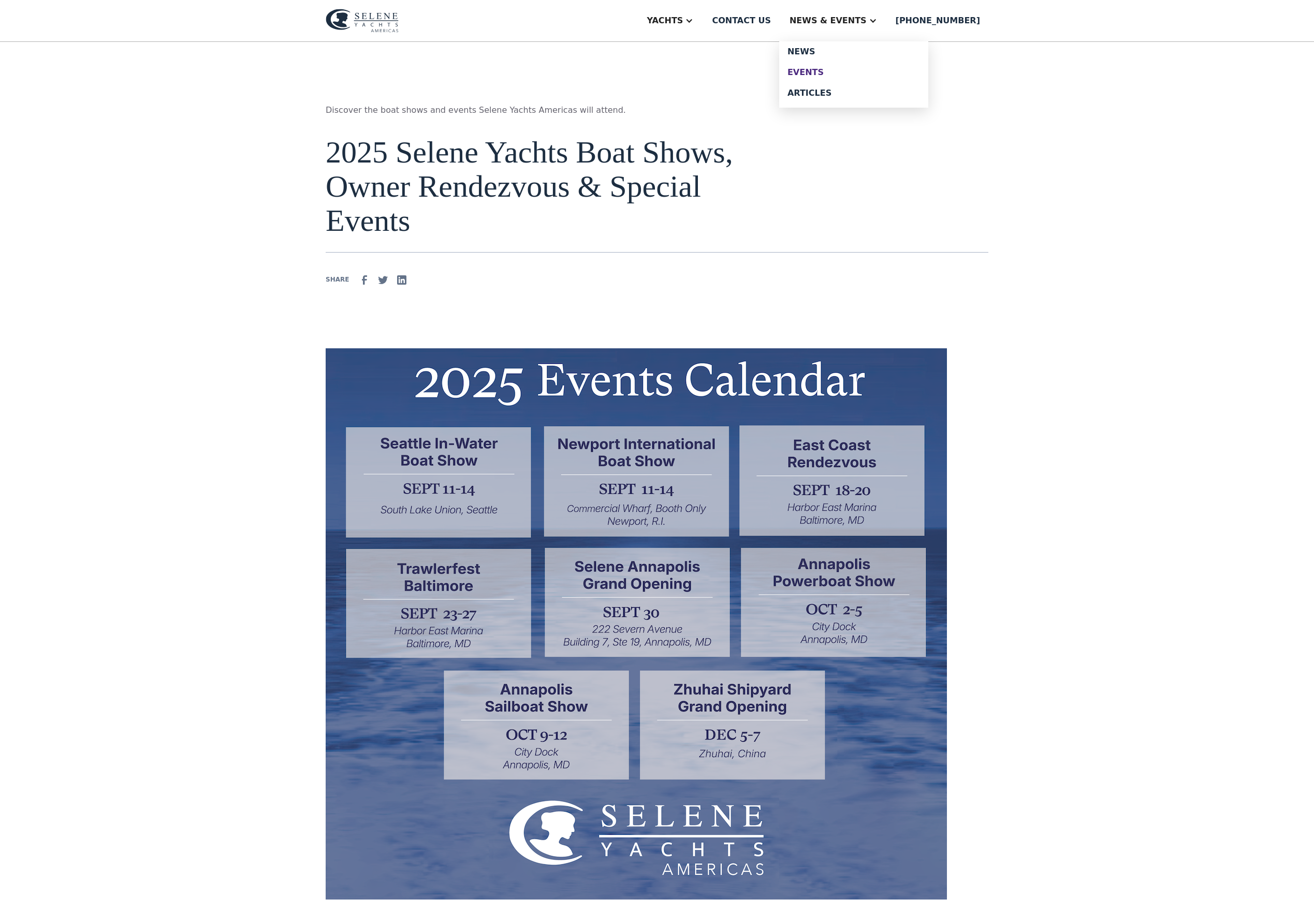
click at [849, 77] on div "Events" at bounding box center [854, 72] width 133 height 8
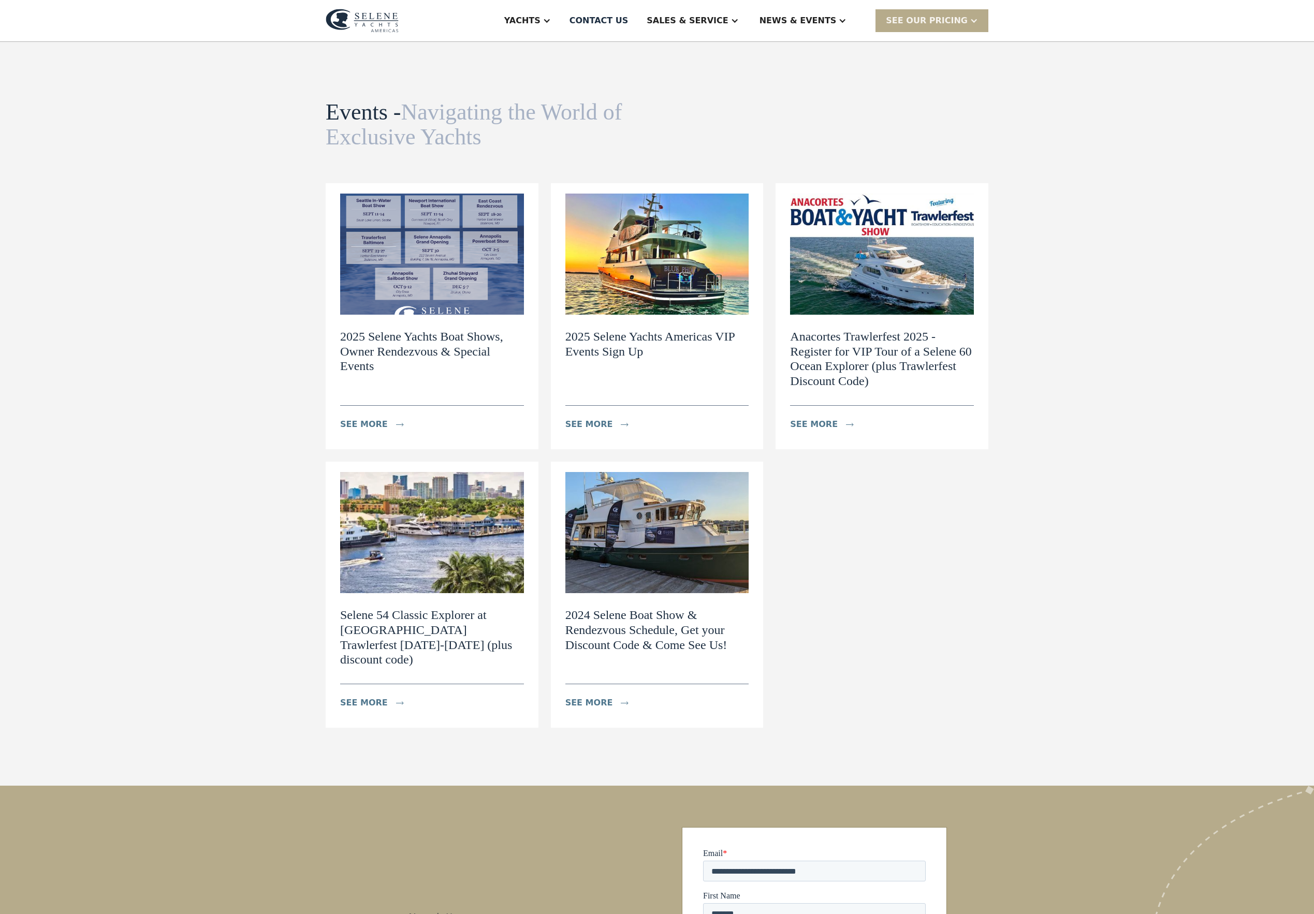
click at [422, 303] on img at bounding box center [432, 254] width 184 height 121
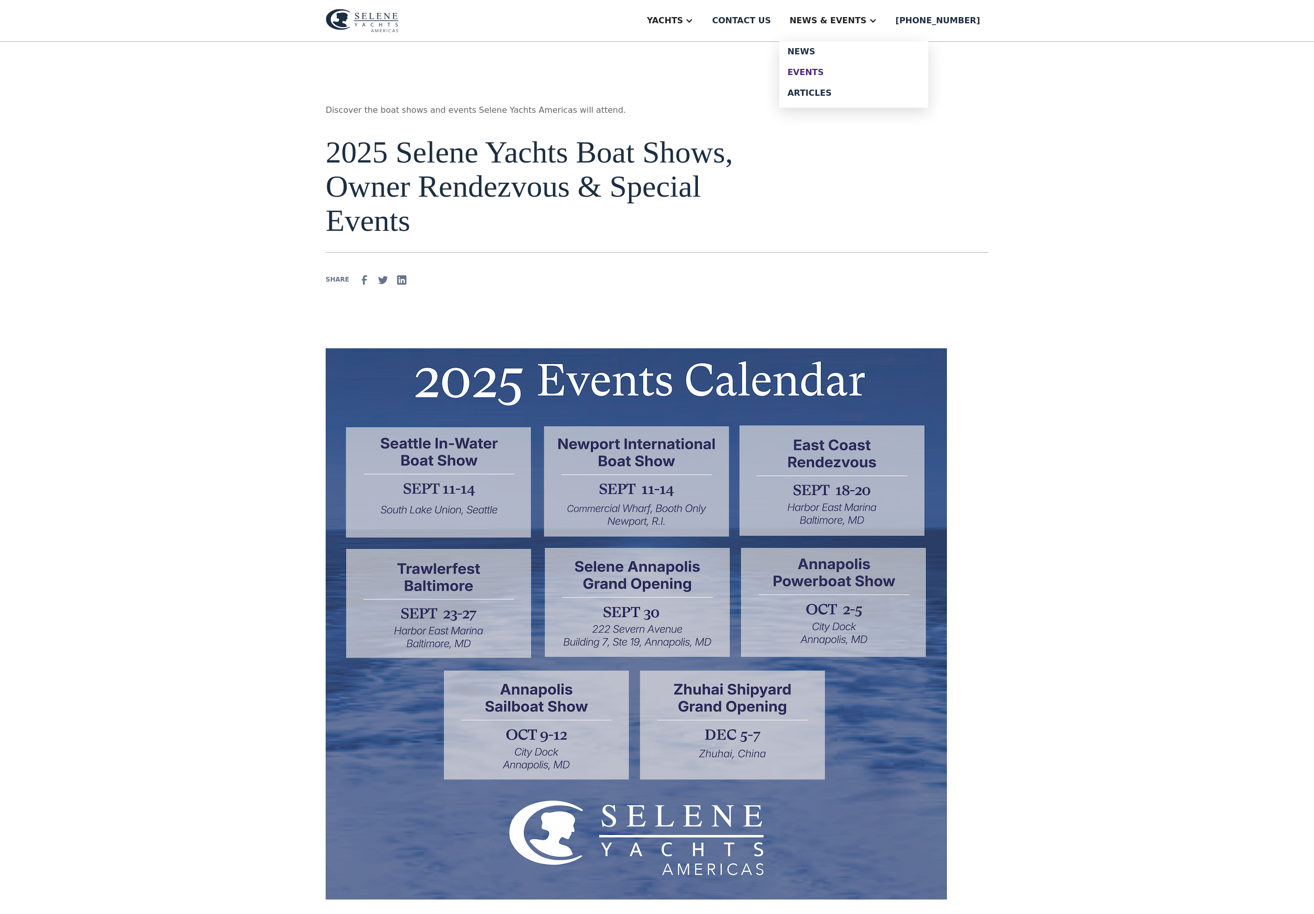
click at [842, 77] on div "Events" at bounding box center [854, 72] width 133 height 8
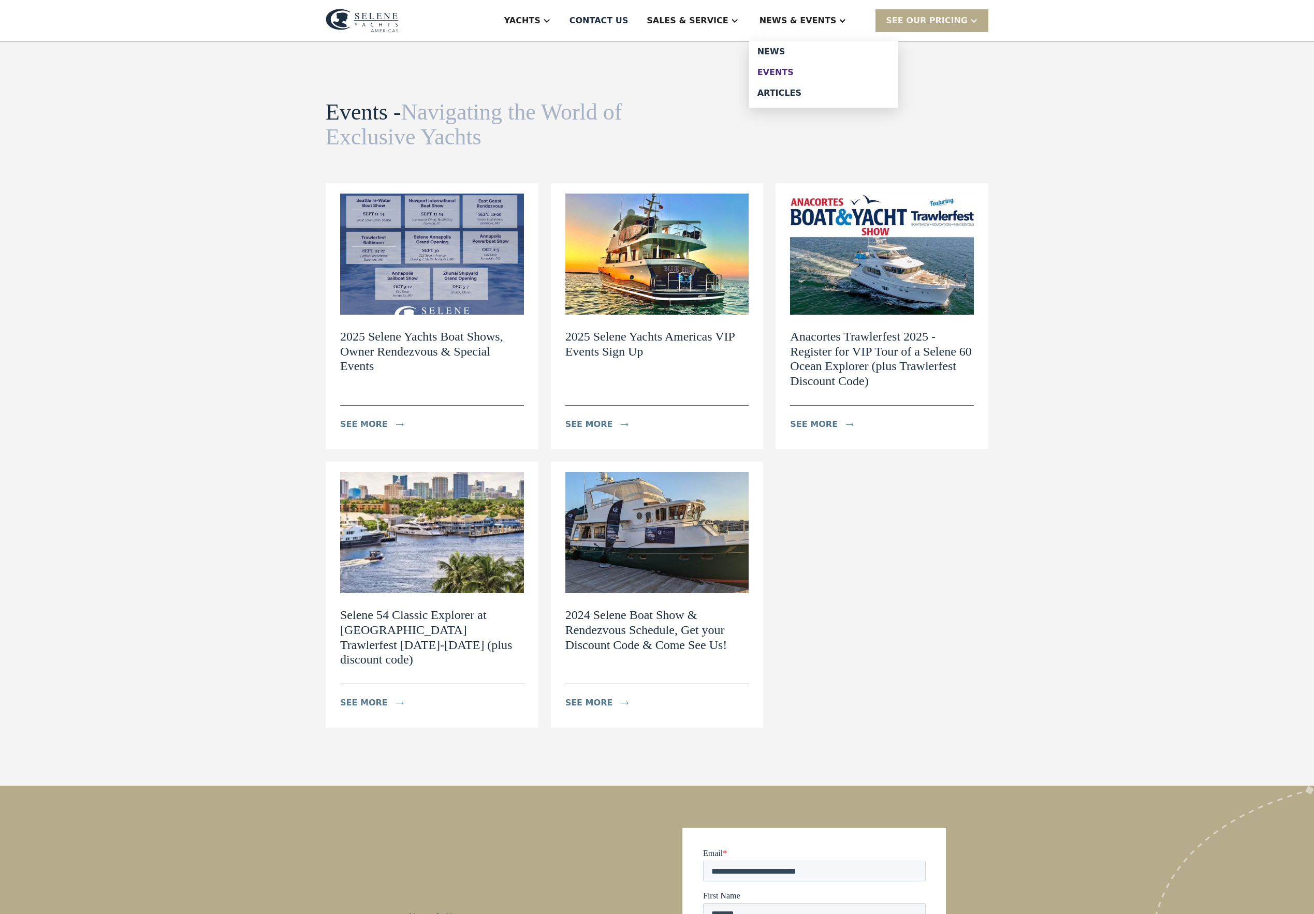
click at [808, 83] on link "Events" at bounding box center [823, 72] width 149 height 21
click at [340, 315] on img at bounding box center [432, 254] width 184 height 121
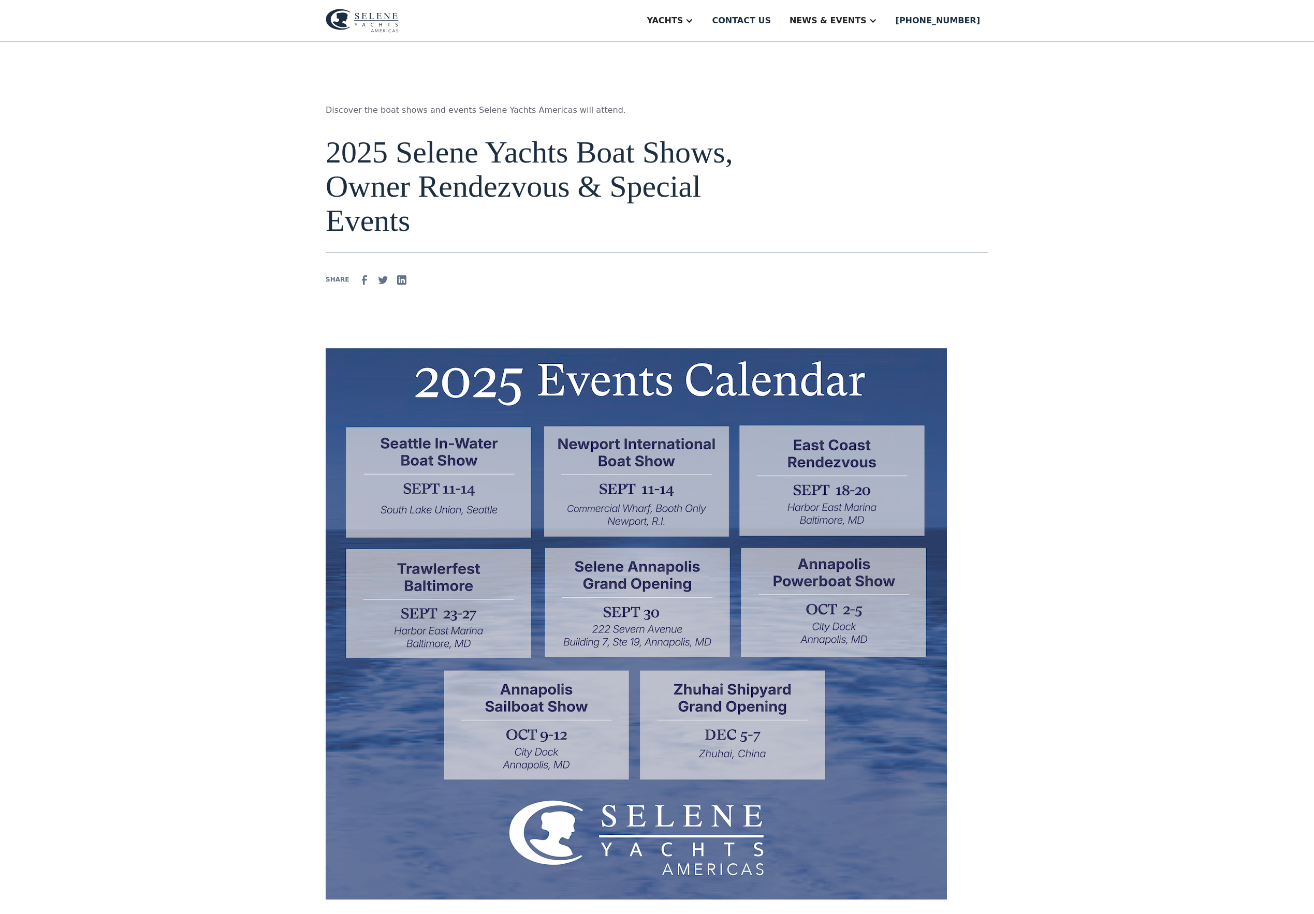
scroll to position [147, 0]
